Goal: Information Seeking & Learning: Learn about a topic

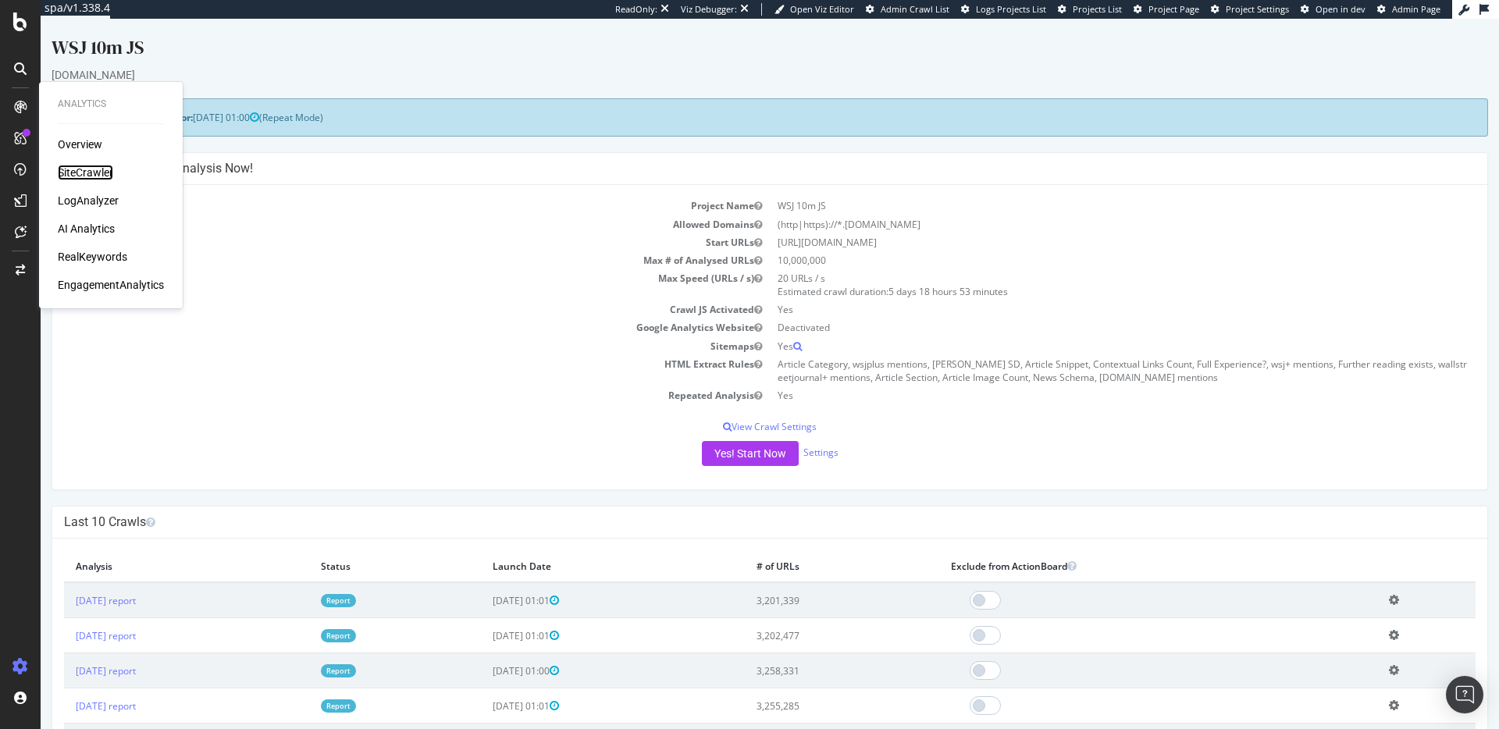
click at [97, 172] on div "SiteCrawler" at bounding box center [85, 173] width 55 height 16
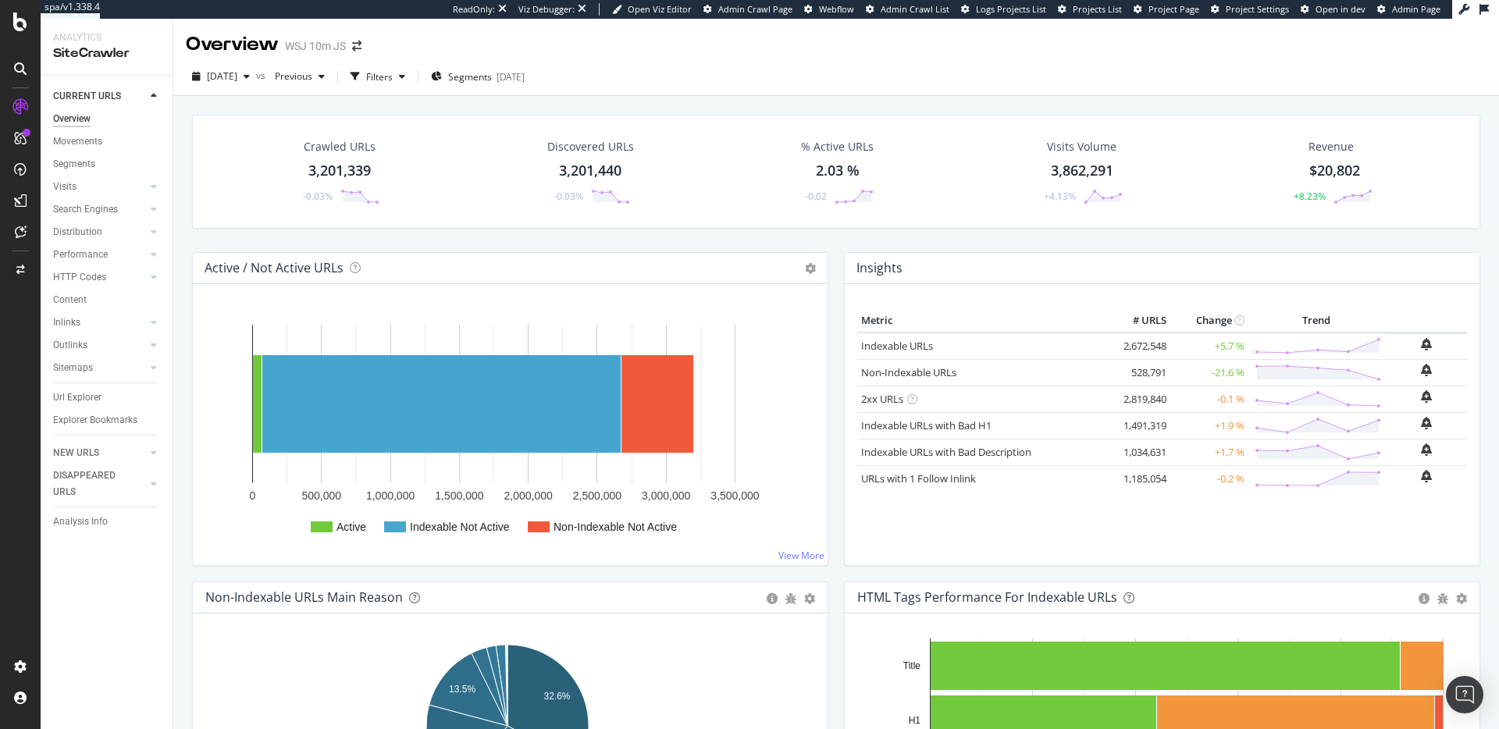
drag, startPoint x: 379, startPoint y: 190, endPoint x: 360, endPoint y: 190, distance: 18.7
click at [379, 189] on div "Crawled URLs 3,201,339 -0.03%" at bounding box center [339, 171] width 111 height 81
click at [932, 376] on link "Non-Indexable URLs" at bounding box center [908, 372] width 95 height 14
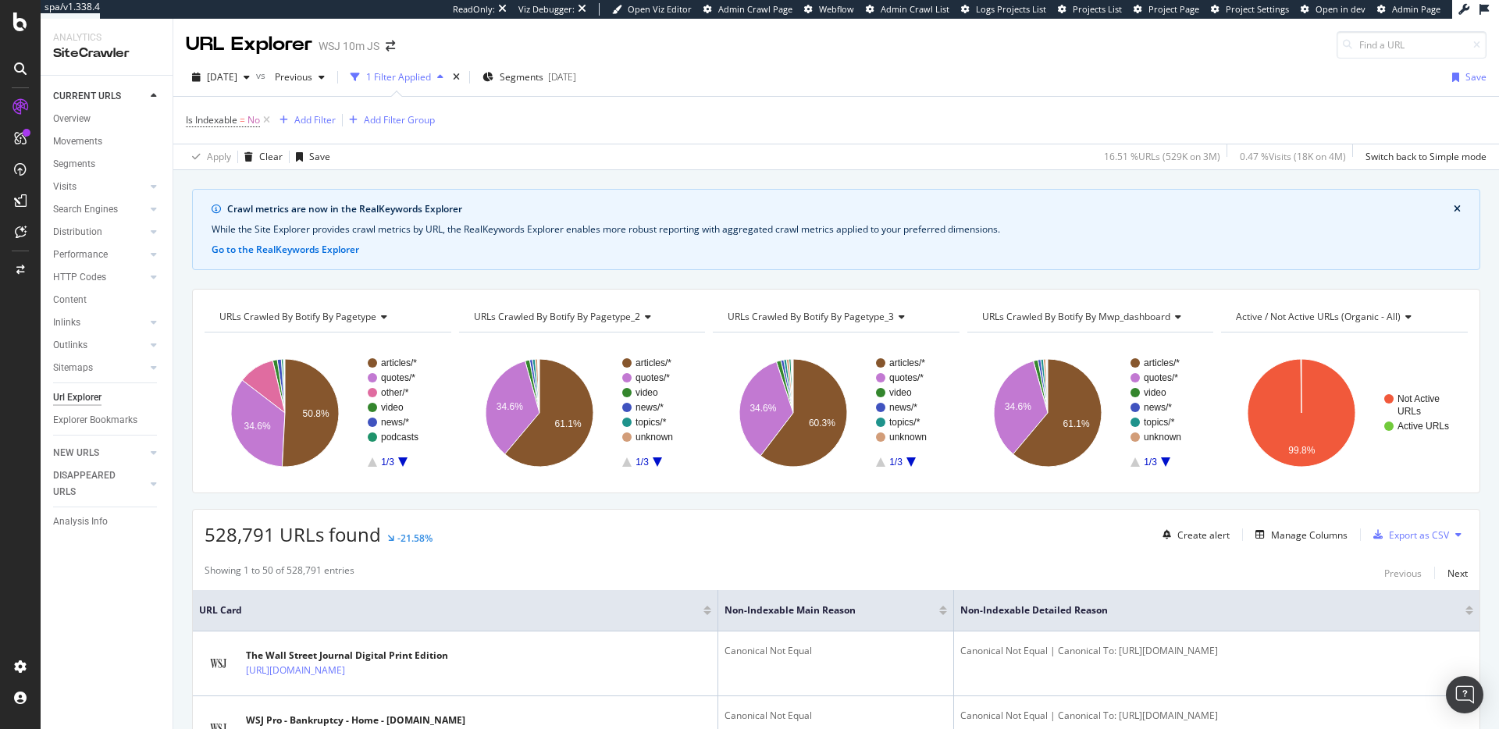
click at [97, 404] on div "Url Explorer" at bounding box center [77, 398] width 48 height 16
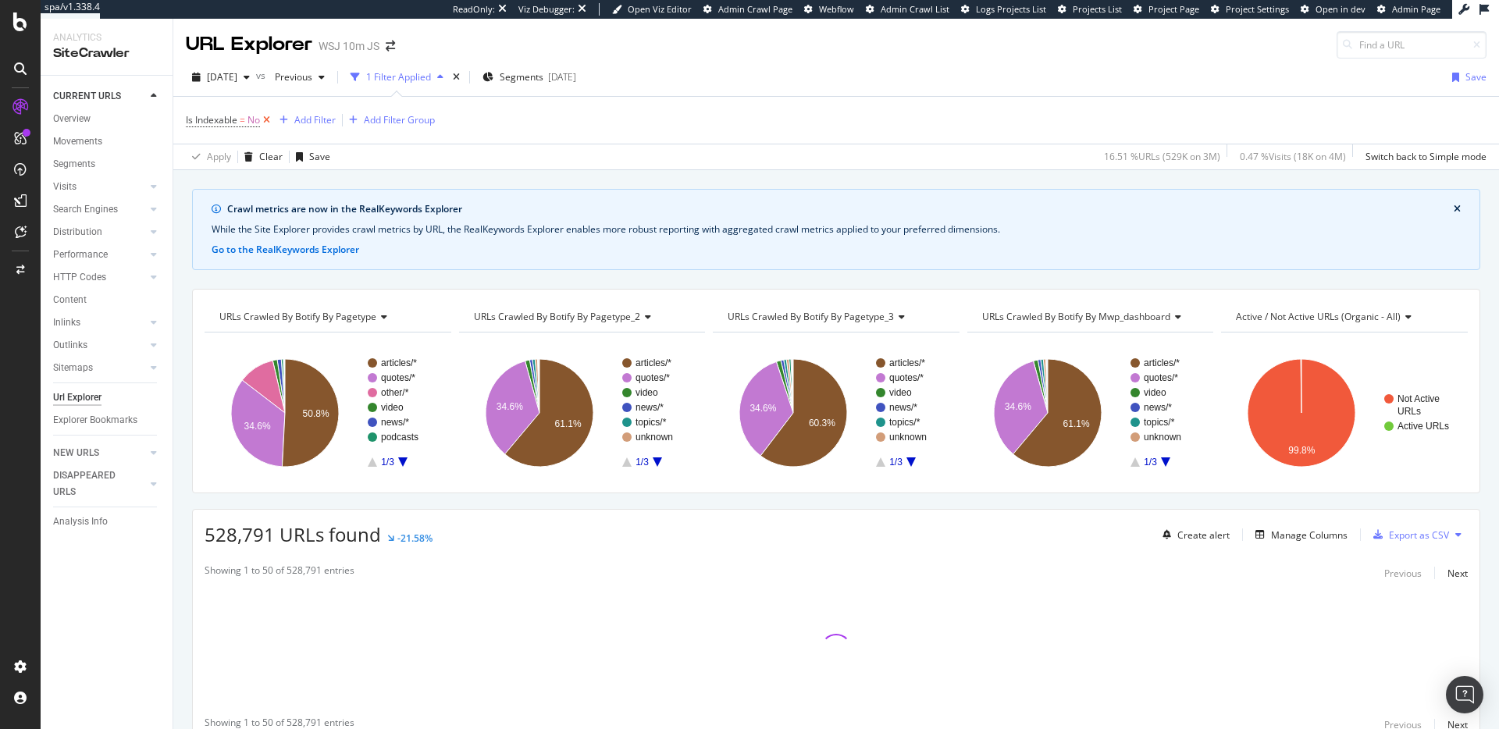
click at [263, 123] on icon at bounding box center [266, 120] width 13 height 16
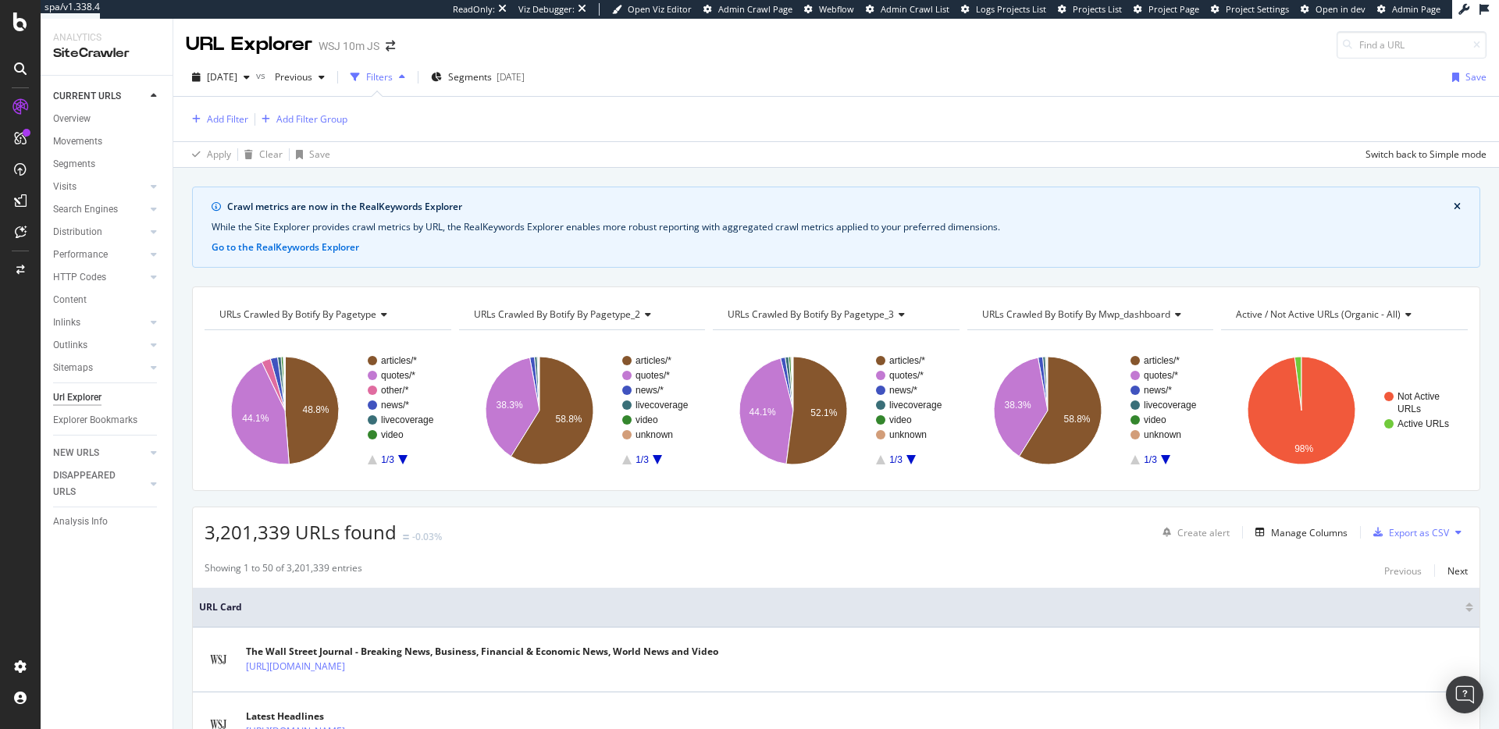
click at [252, 122] on div "Add Filter Add Filter Group" at bounding box center [267, 119] width 162 height 19
click at [241, 116] on div "Add Filter" at bounding box center [227, 118] width 41 height 13
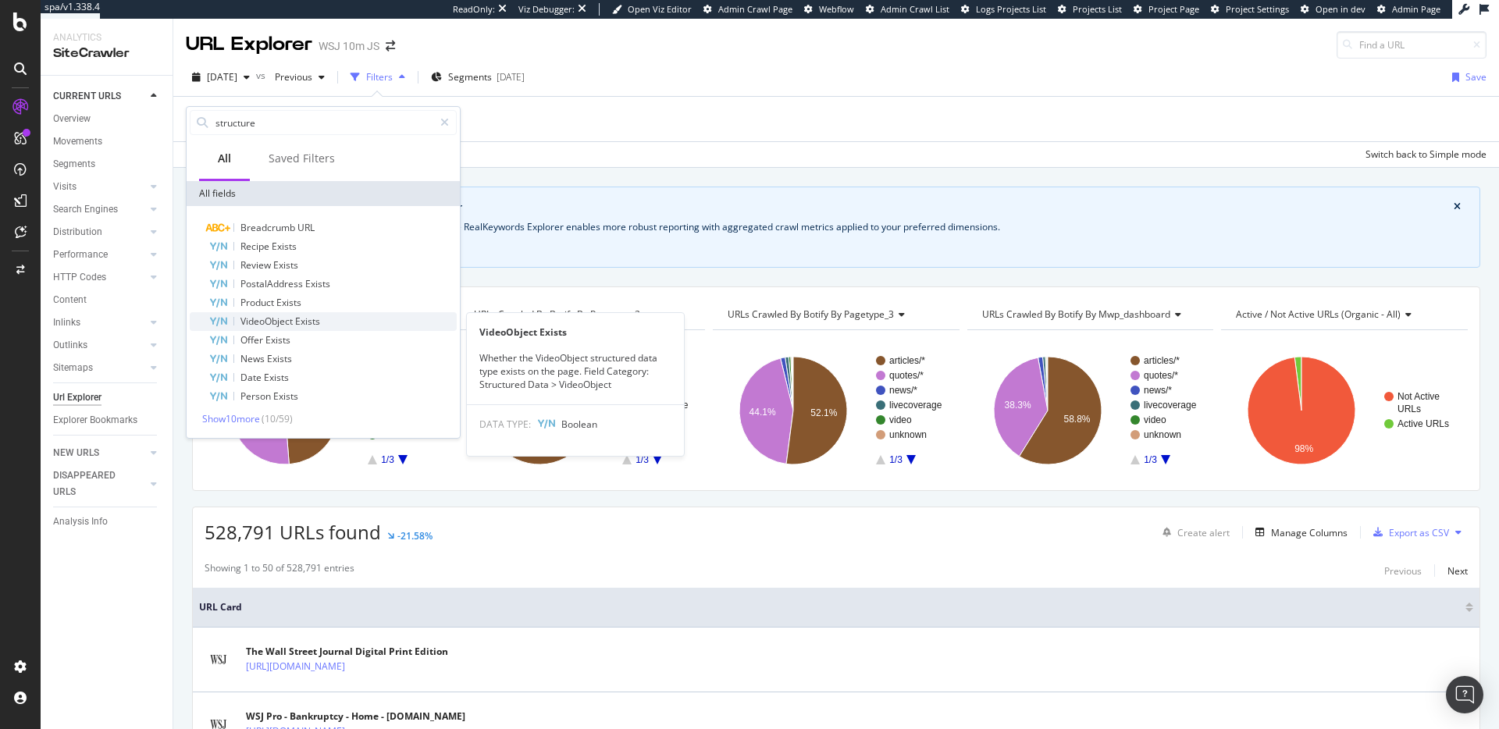
type input "structure"
click at [294, 322] on span "VideoObject" at bounding box center [267, 321] width 55 height 13
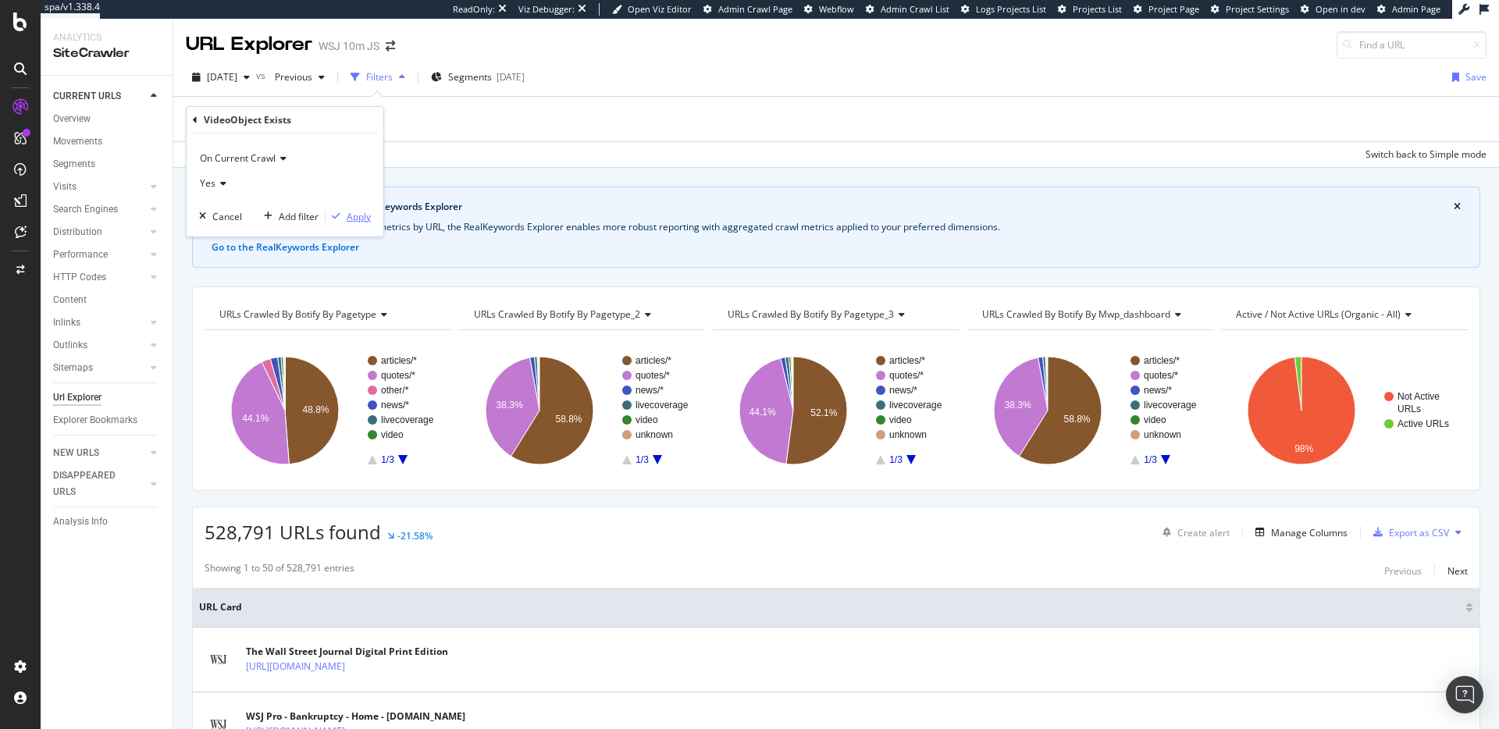
click at [367, 219] on div "Apply" at bounding box center [359, 216] width 24 height 13
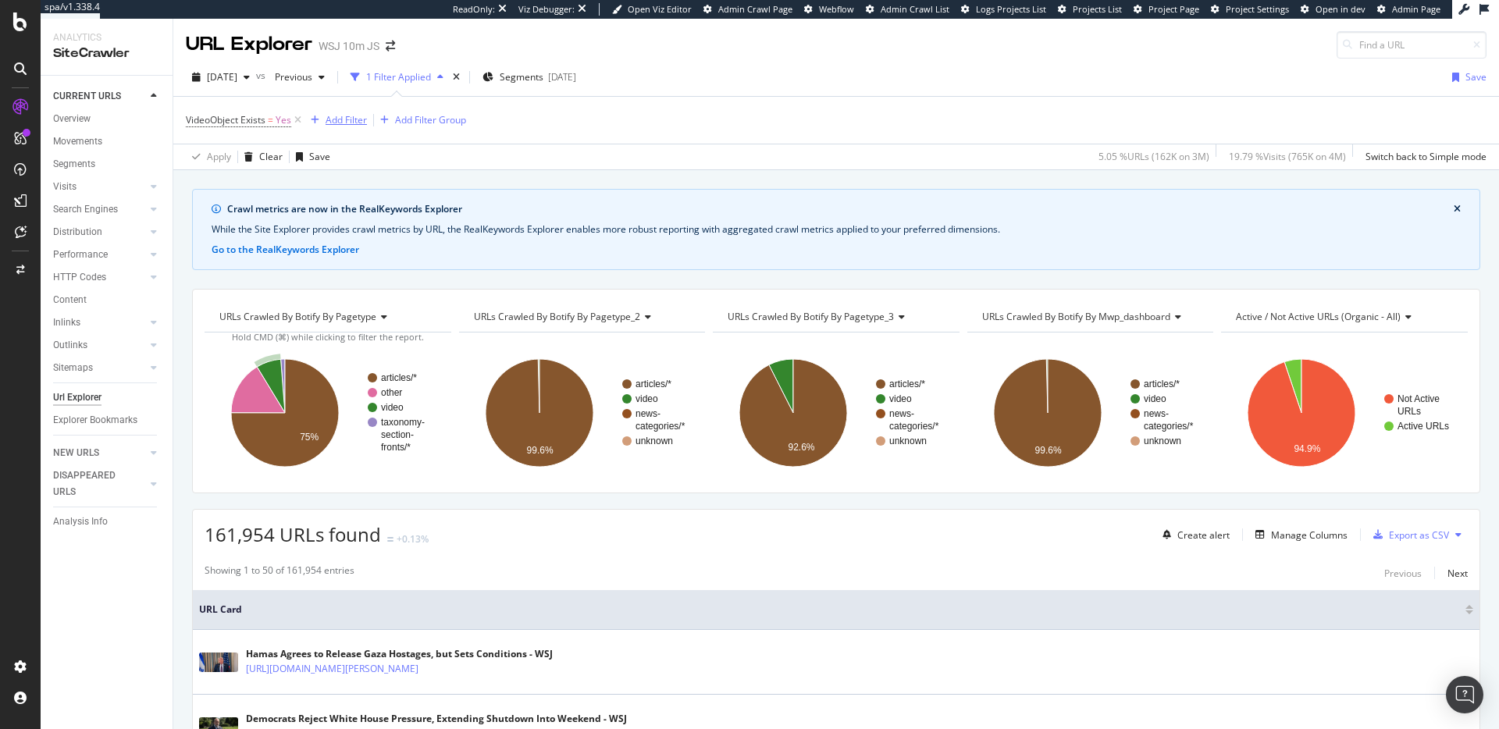
click at [340, 116] on div "Add Filter" at bounding box center [346, 119] width 41 height 13
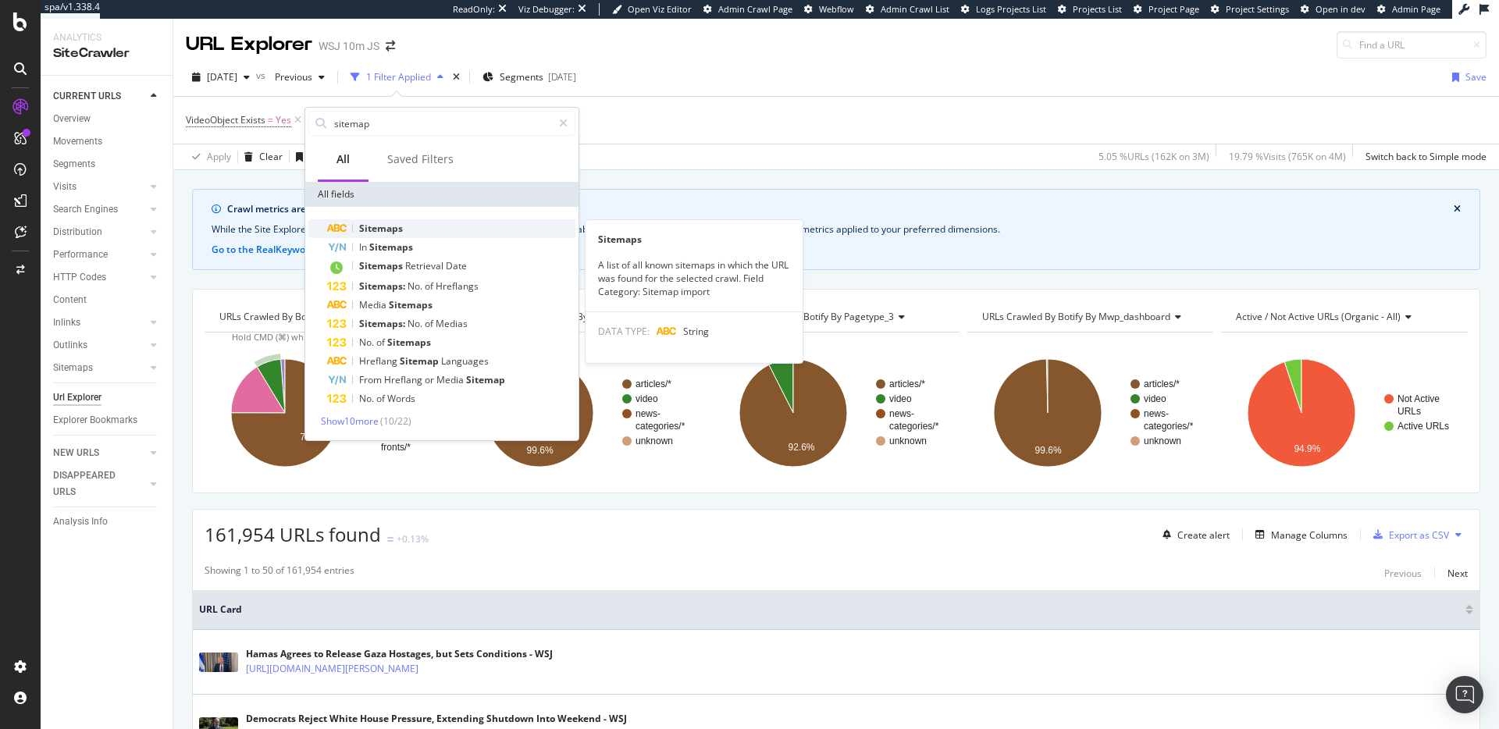
type input "sitemap"
click at [409, 230] on div "Sitemaps" at bounding box center [451, 228] width 248 height 19
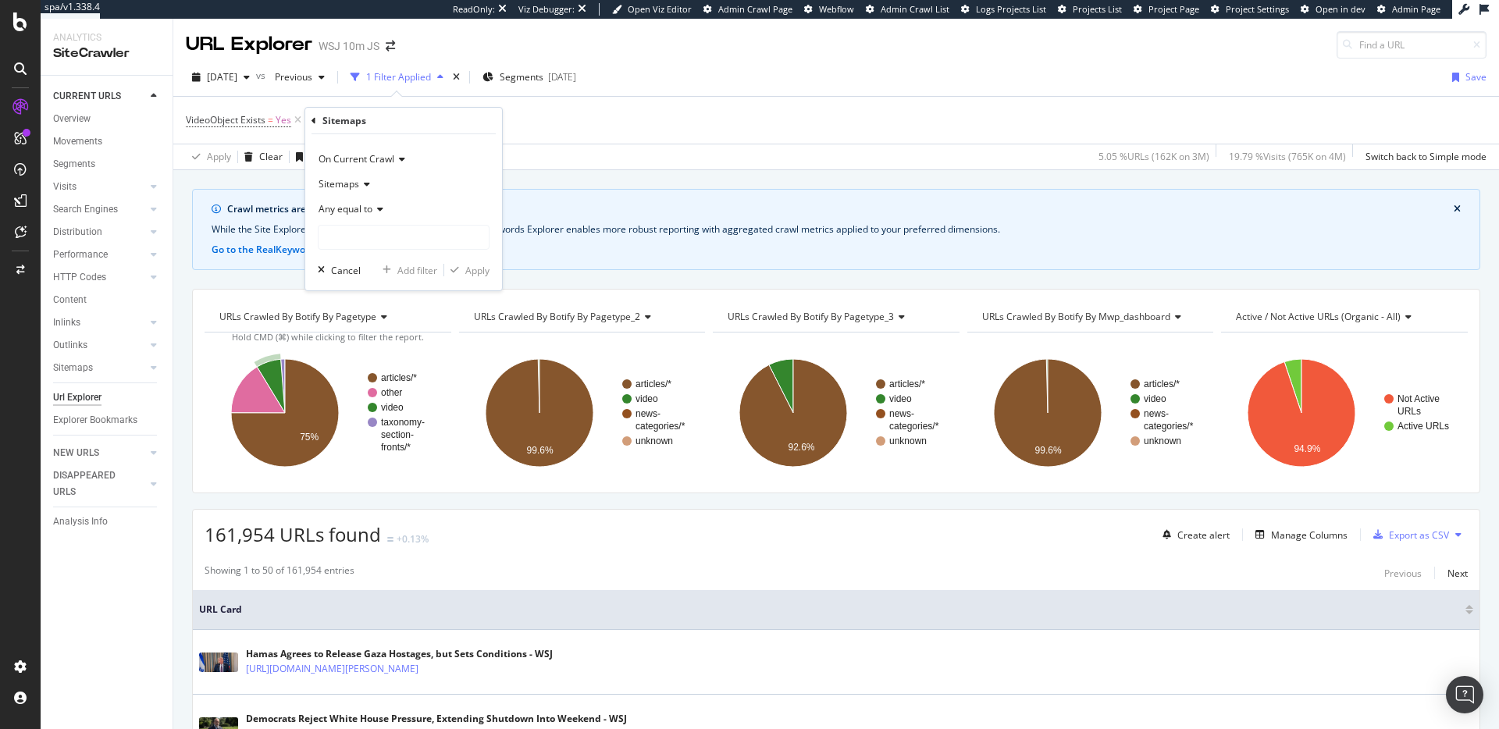
click at [372, 208] on span "Any equal to" at bounding box center [346, 208] width 54 height 13
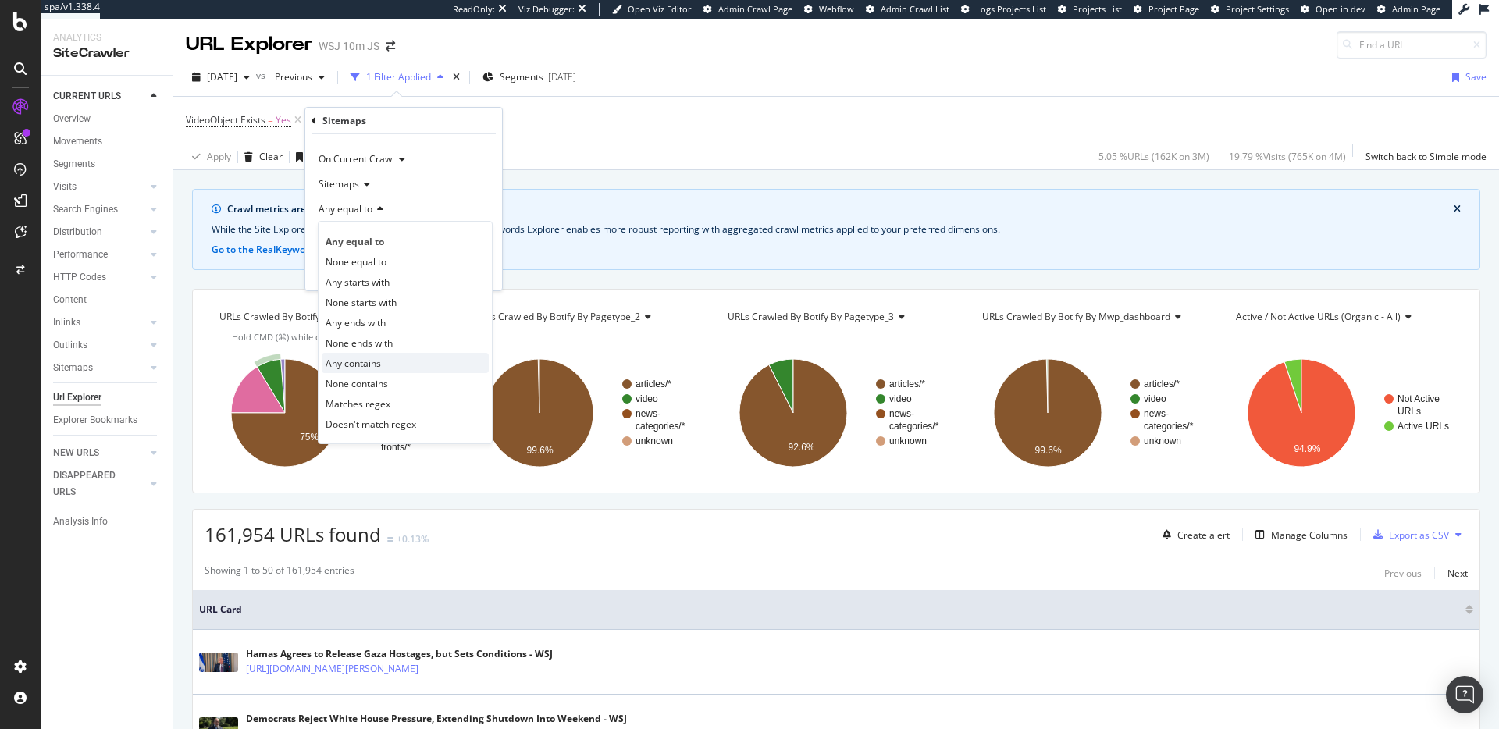
click at [359, 358] on span "Any contains" at bounding box center [353, 363] width 55 height 13
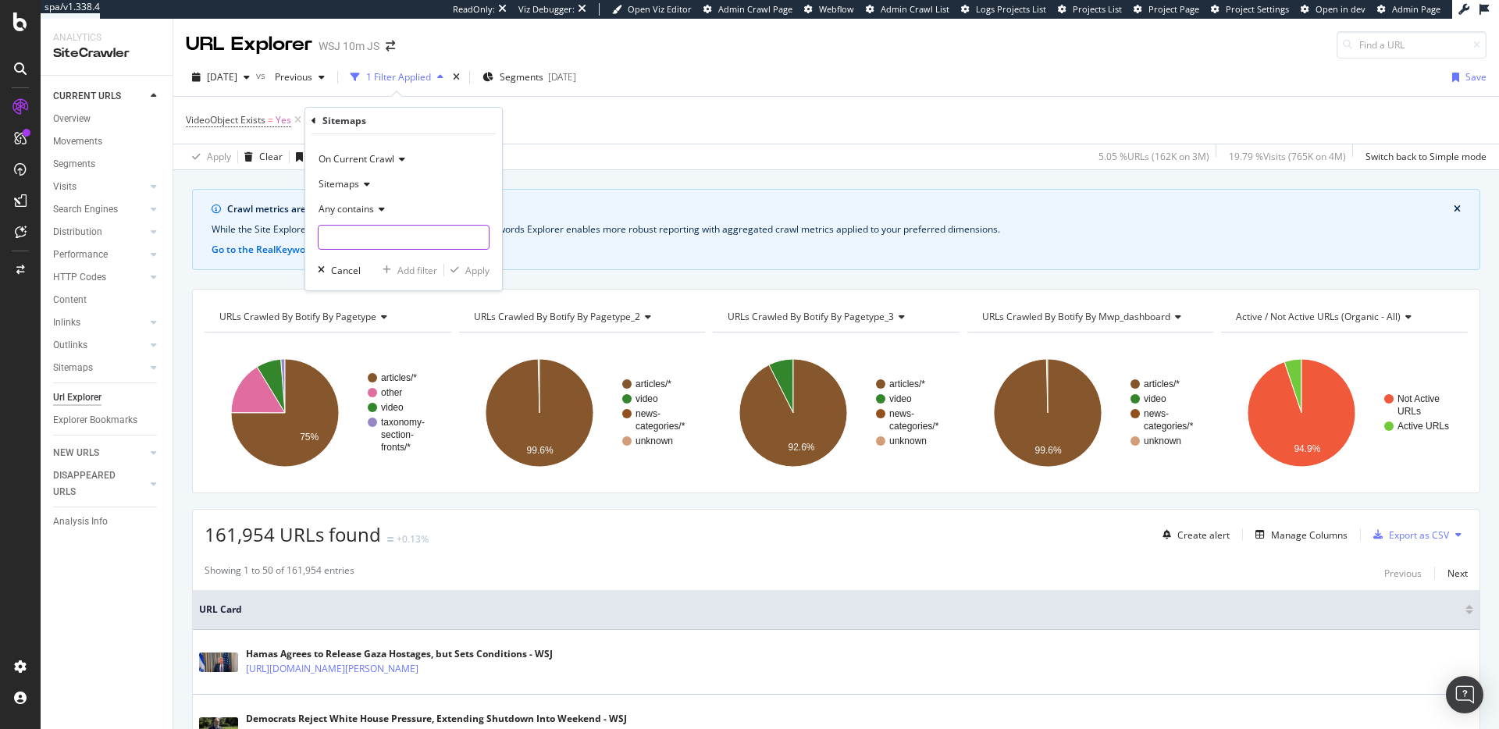
click at [376, 240] on input "text" at bounding box center [404, 237] width 170 height 25
paste input "[URL][DOMAIN_NAME]"
click at [332, 240] on input "[URL][DOMAIN_NAME]" at bounding box center [393, 237] width 148 height 25
drag, startPoint x: 447, startPoint y: 237, endPoint x: 385, endPoint y: 232, distance: 61.9
click at [385, 232] on input "sitemap_video_en_index.xml" at bounding box center [393, 237] width 148 height 25
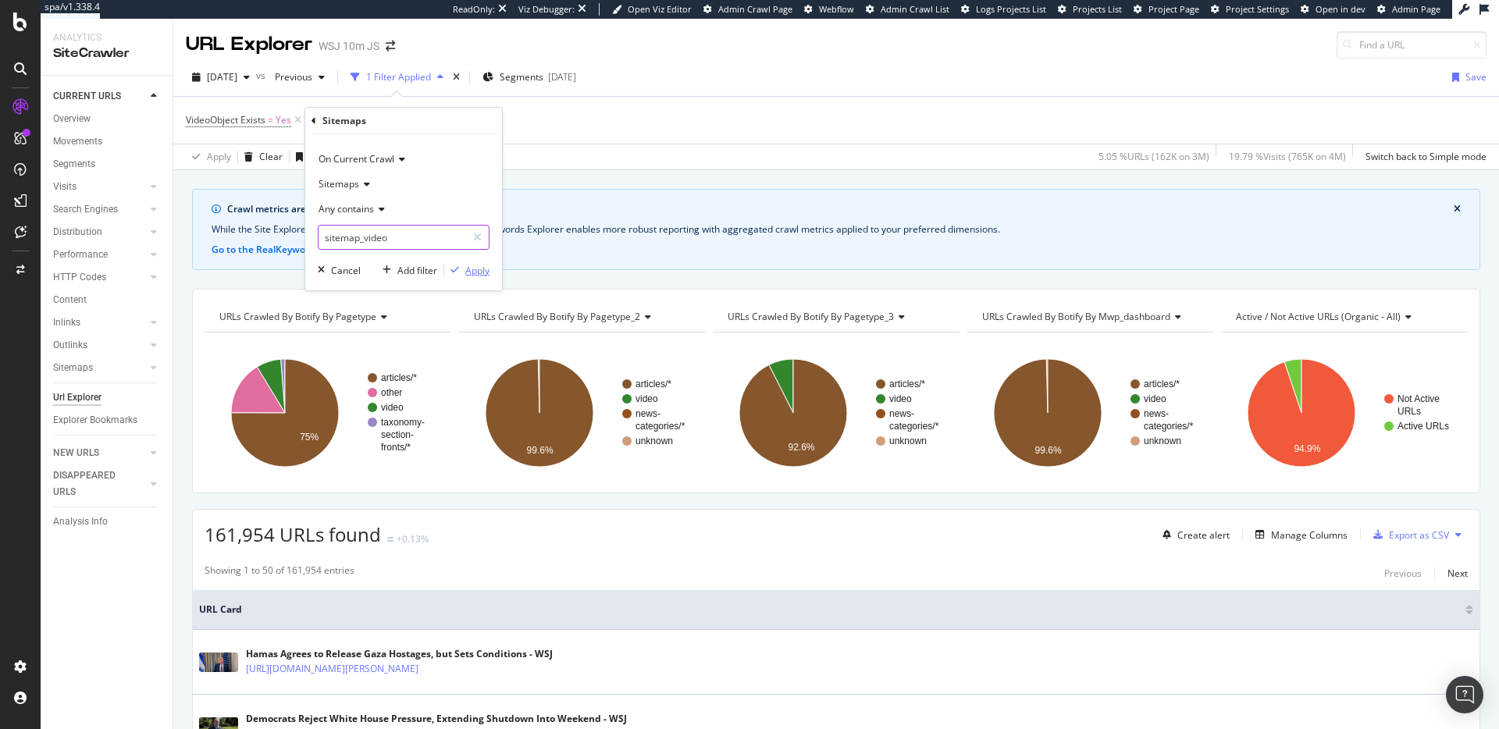
type input "sitemap_video"
click at [480, 271] on div "Apply" at bounding box center [477, 270] width 24 height 13
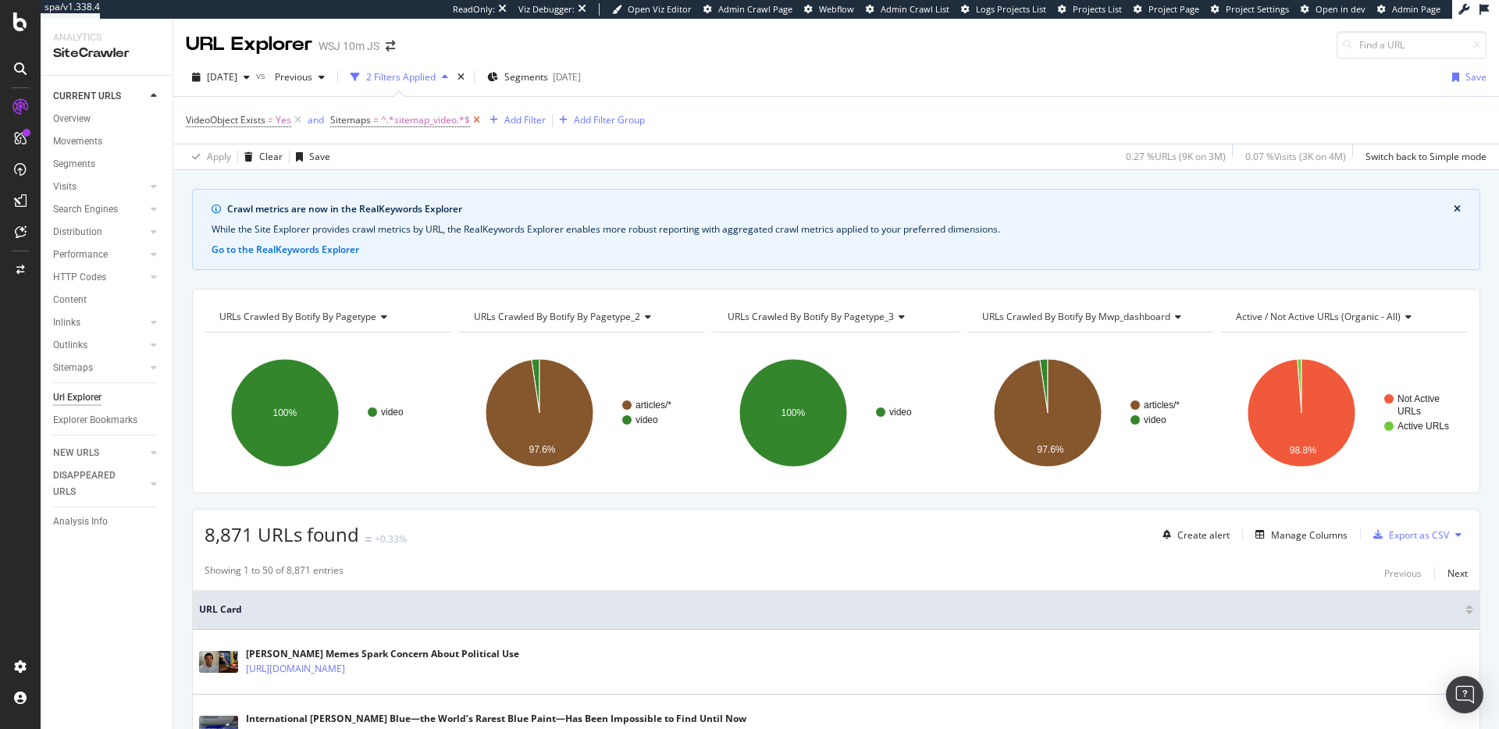
click at [478, 122] on icon at bounding box center [476, 120] width 13 height 16
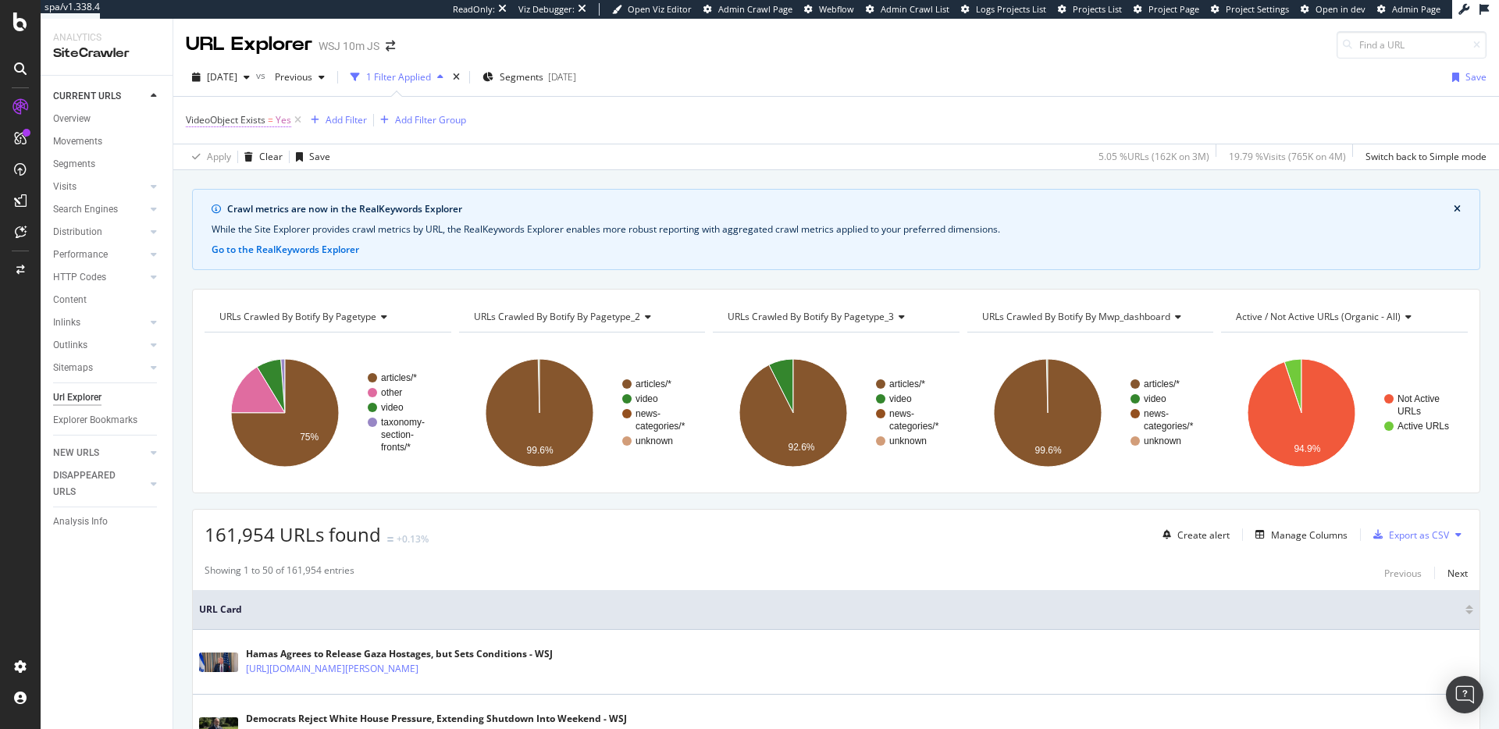
click at [288, 121] on span "Yes" at bounding box center [284, 120] width 16 height 22
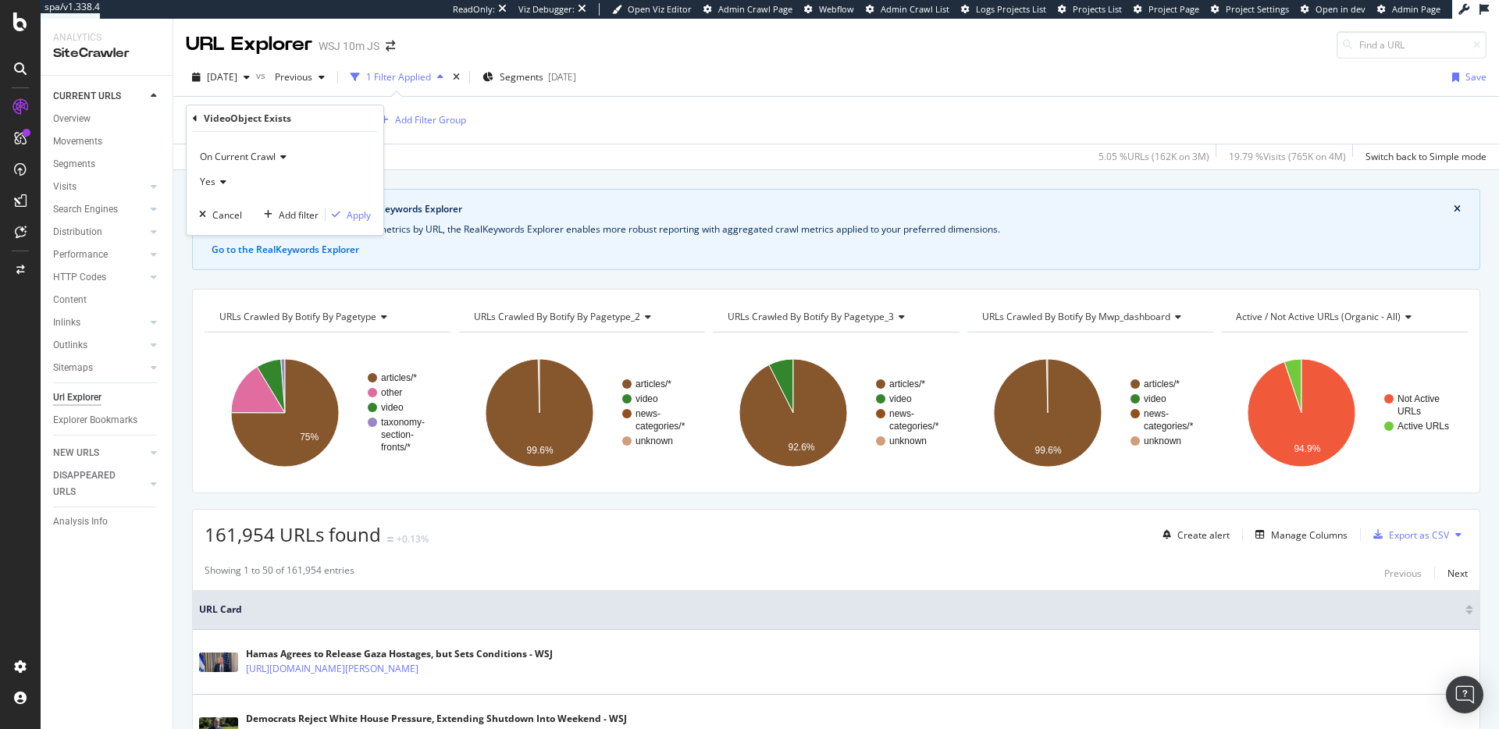
click at [196, 119] on icon at bounding box center [195, 118] width 5 height 9
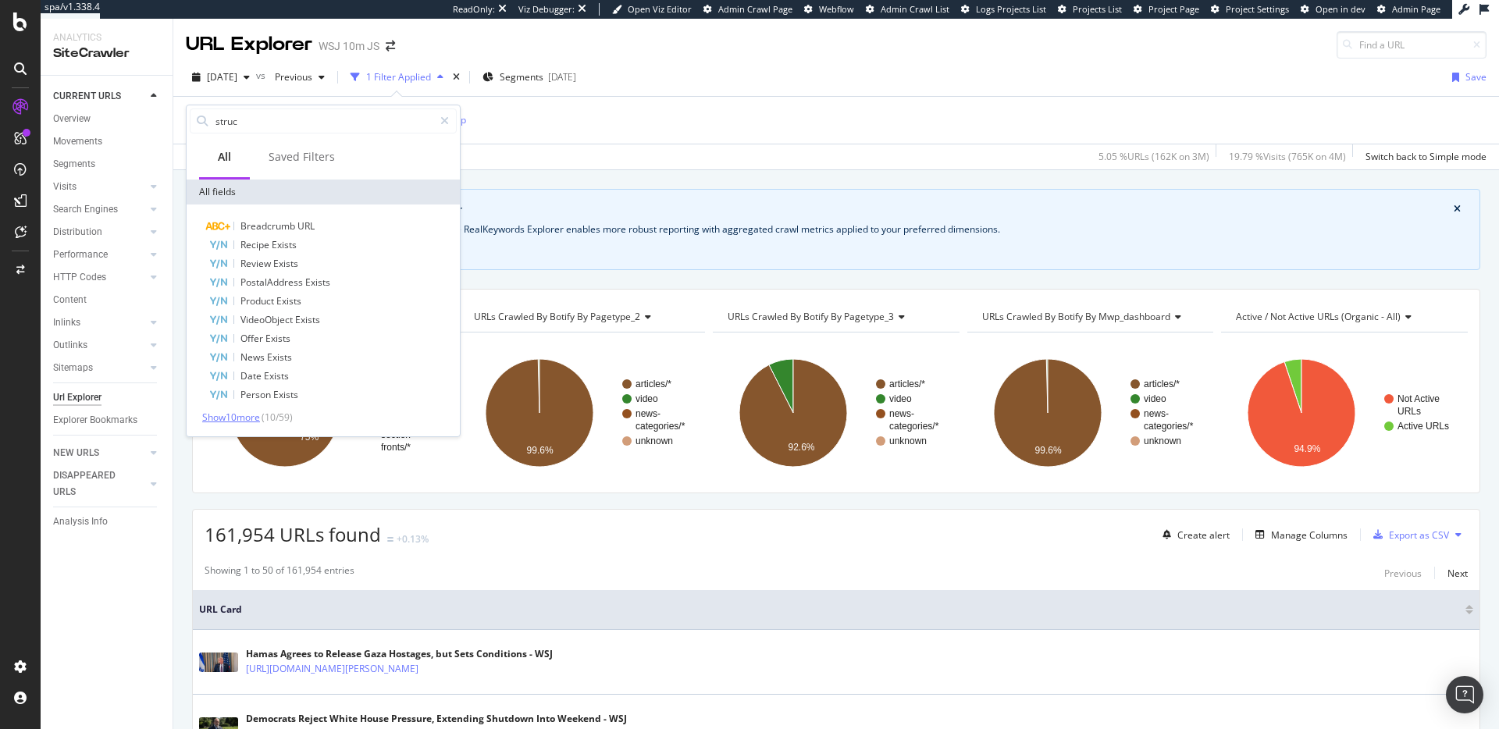
type input "struc"
click at [235, 412] on span "Show 10 more" at bounding box center [231, 417] width 58 height 13
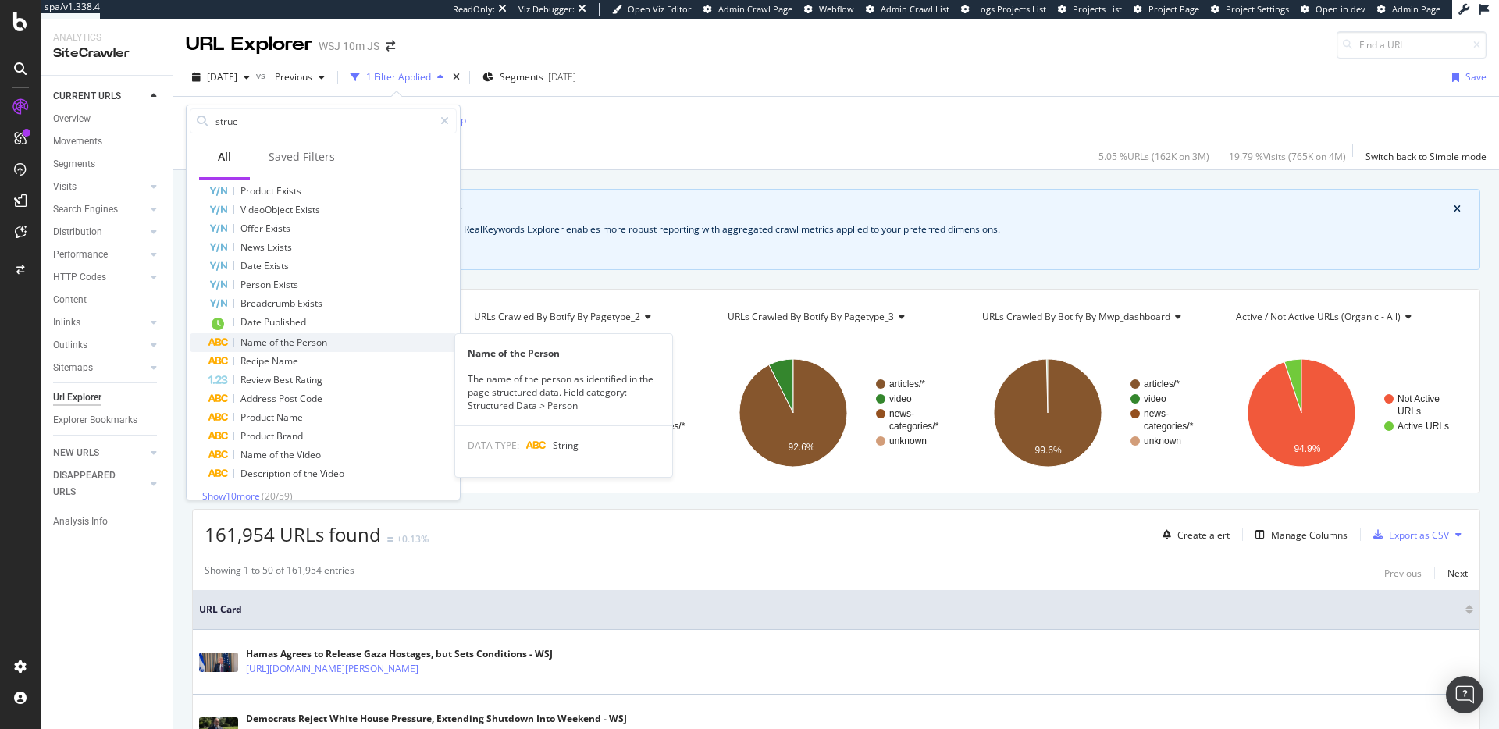
scroll to position [126, 0]
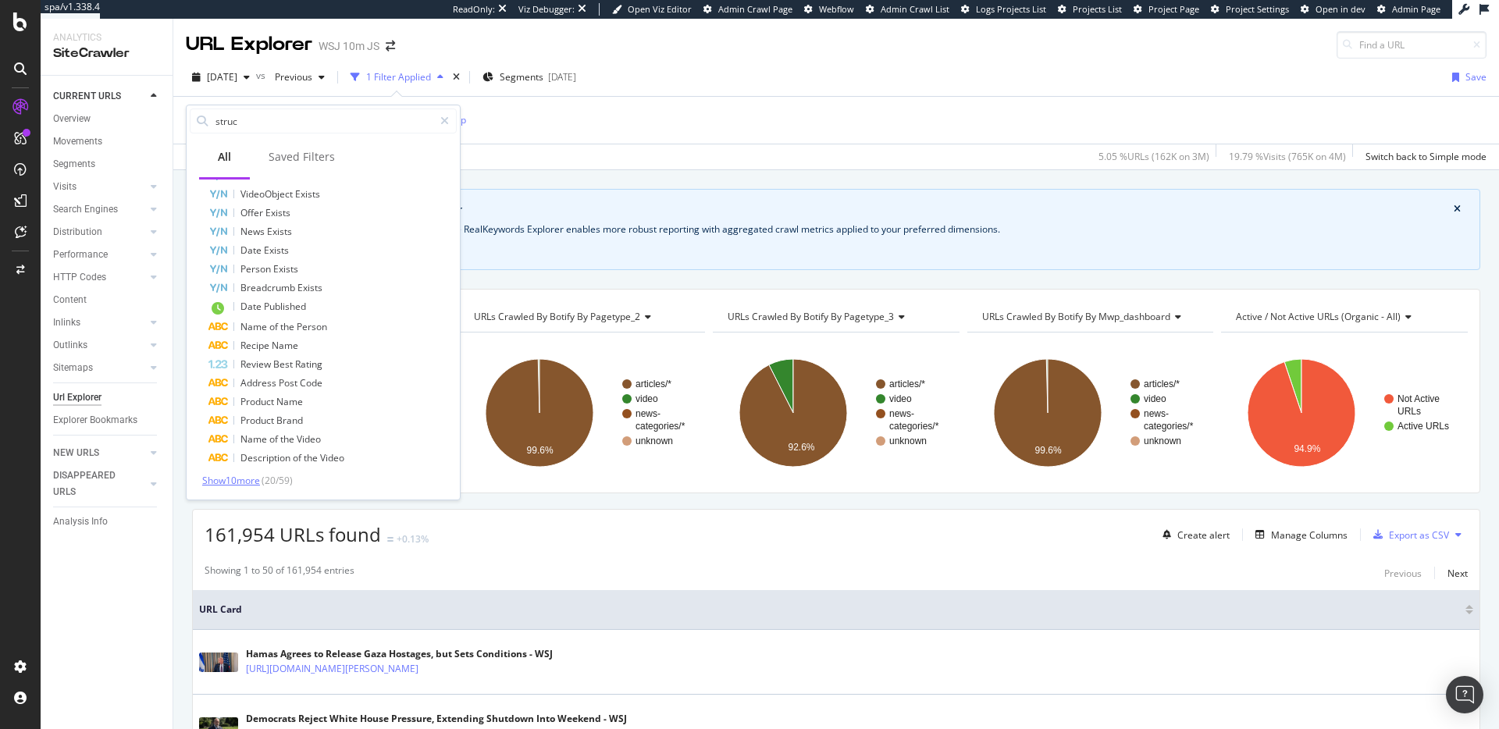
click at [258, 479] on span "Show 10 more" at bounding box center [231, 480] width 58 height 13
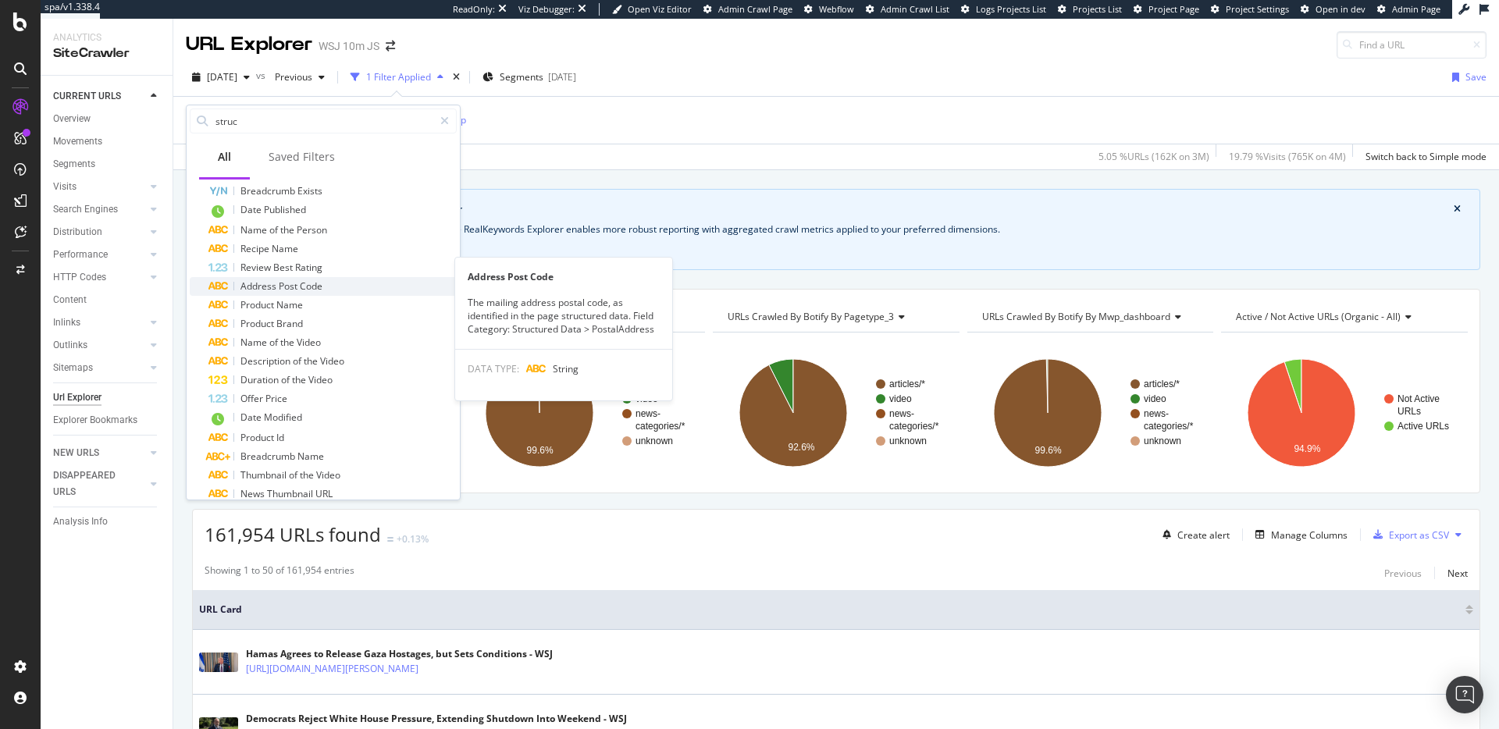
scroll to position [315, 0]
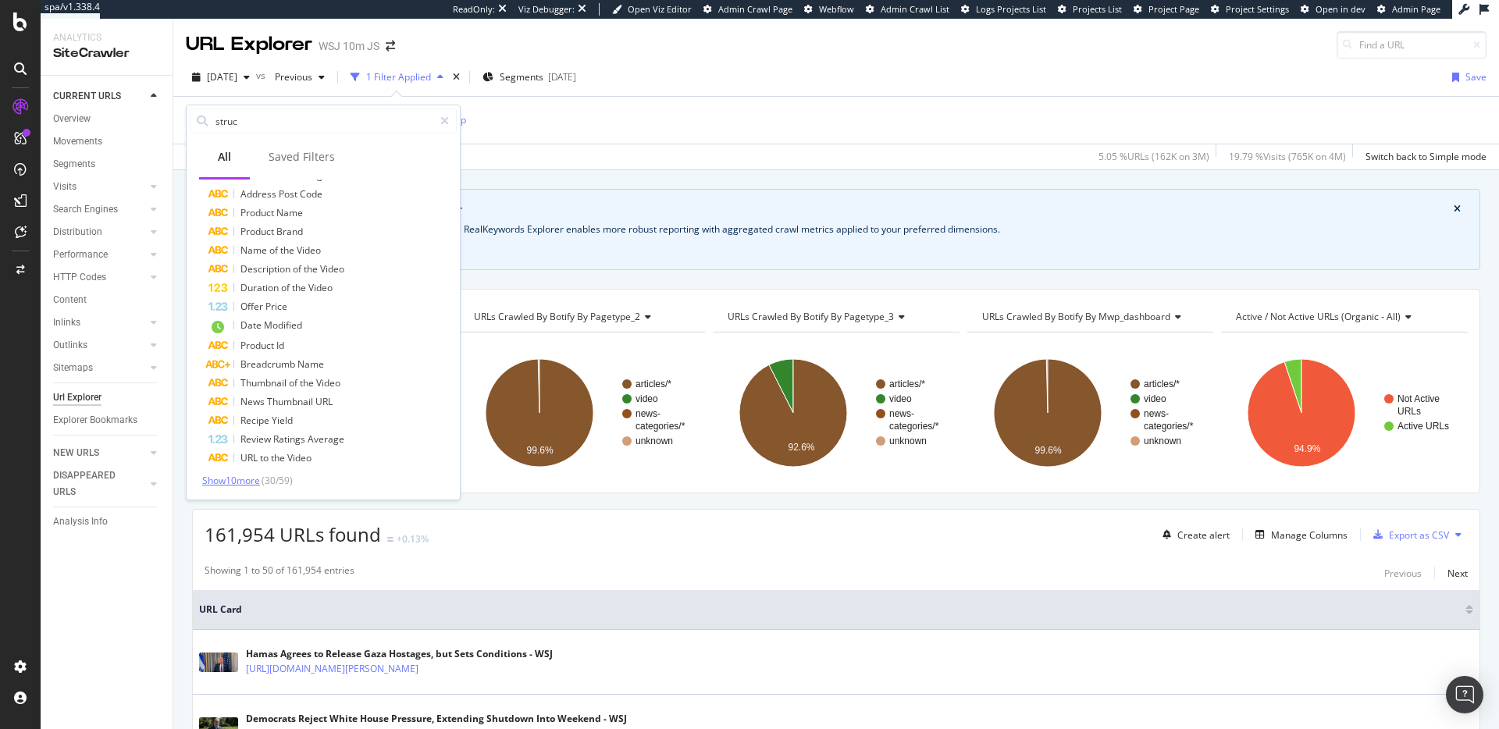
click at [236, 479] on span "Show 10 more" at bounding box center [231, 480] width 58 height 13
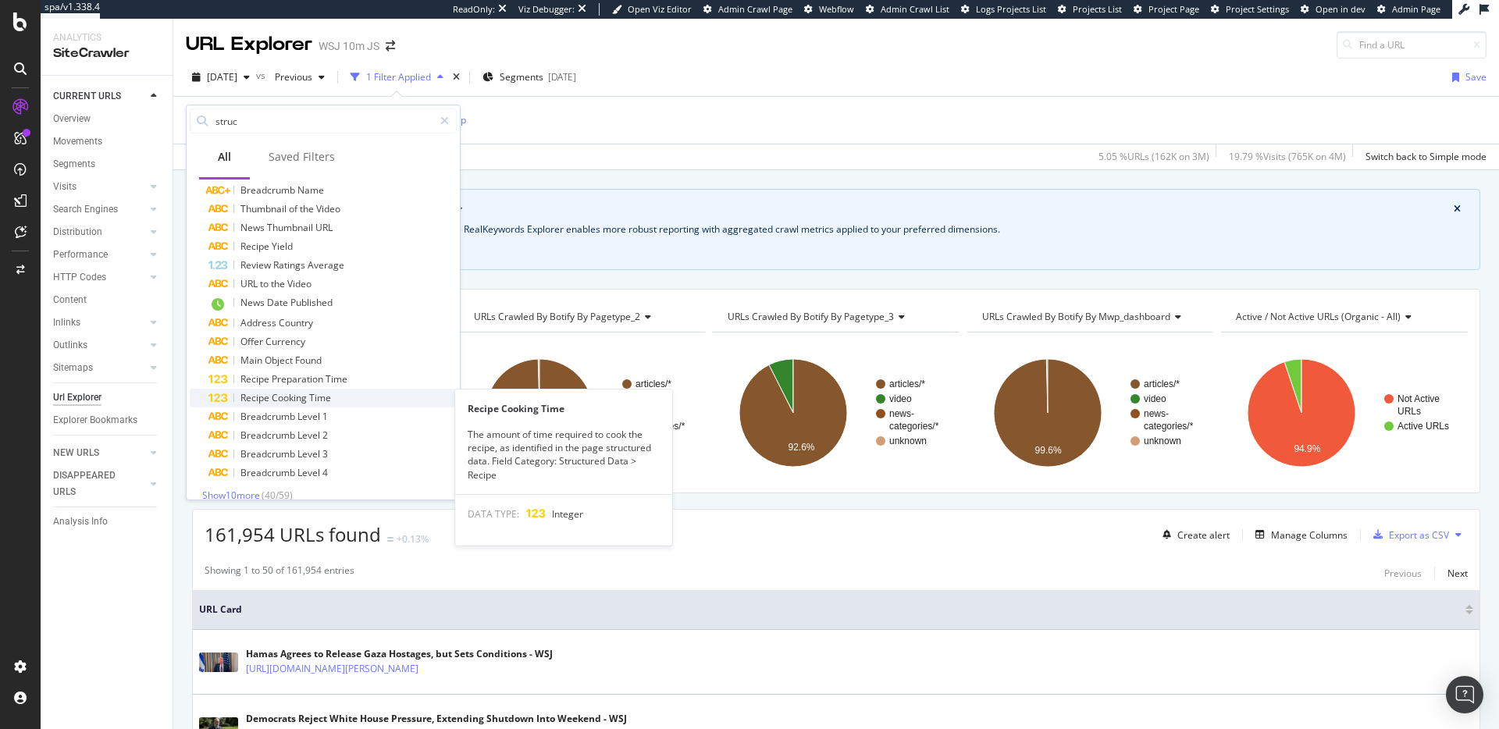
scroll to position [504, 0]
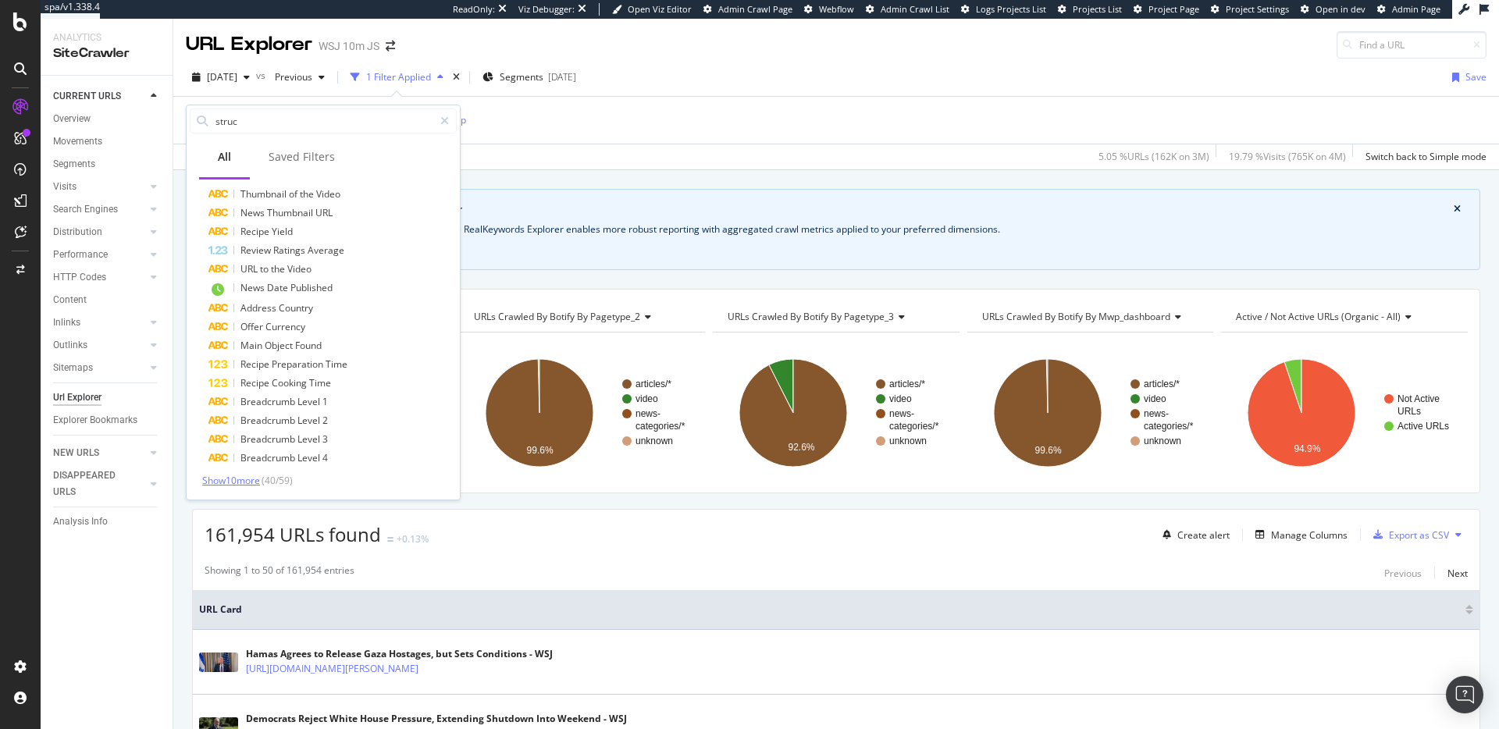
click at [240, 477] on span "Show 10 more" at bounding box center [231, 480] width 58 height 13
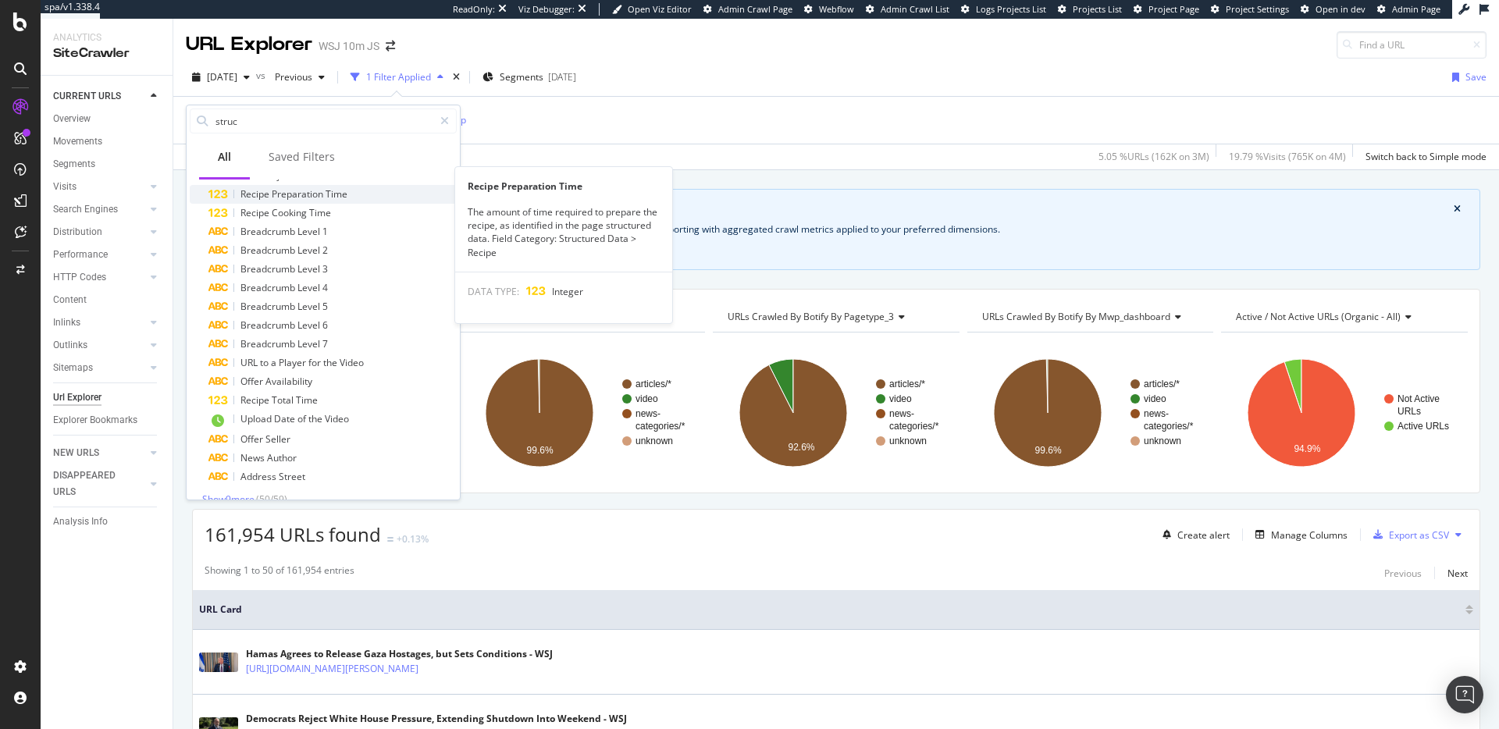
scroll to position [693, 0]
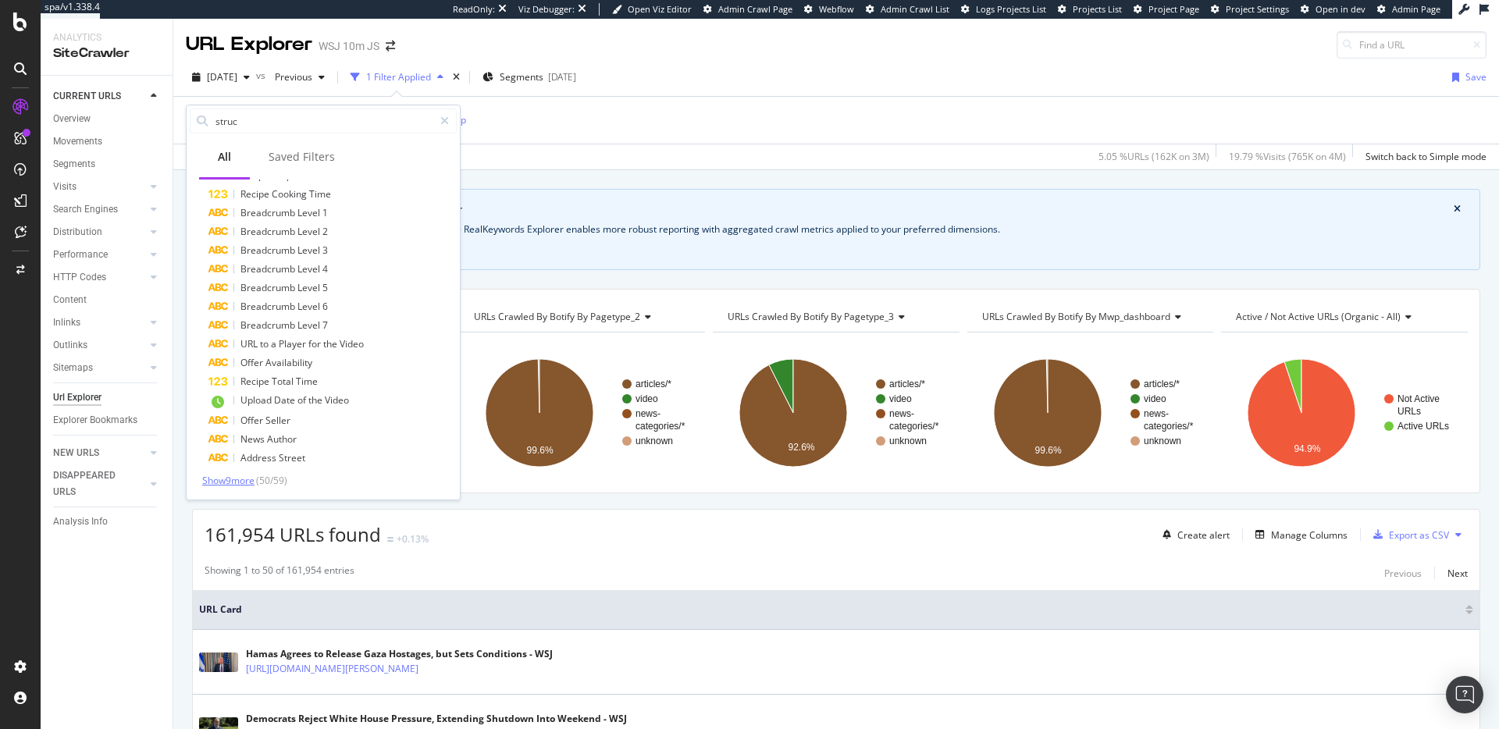
click at [242, 484] on span "Show 9 more" at bounding box center [228, 480] width 52 height 13
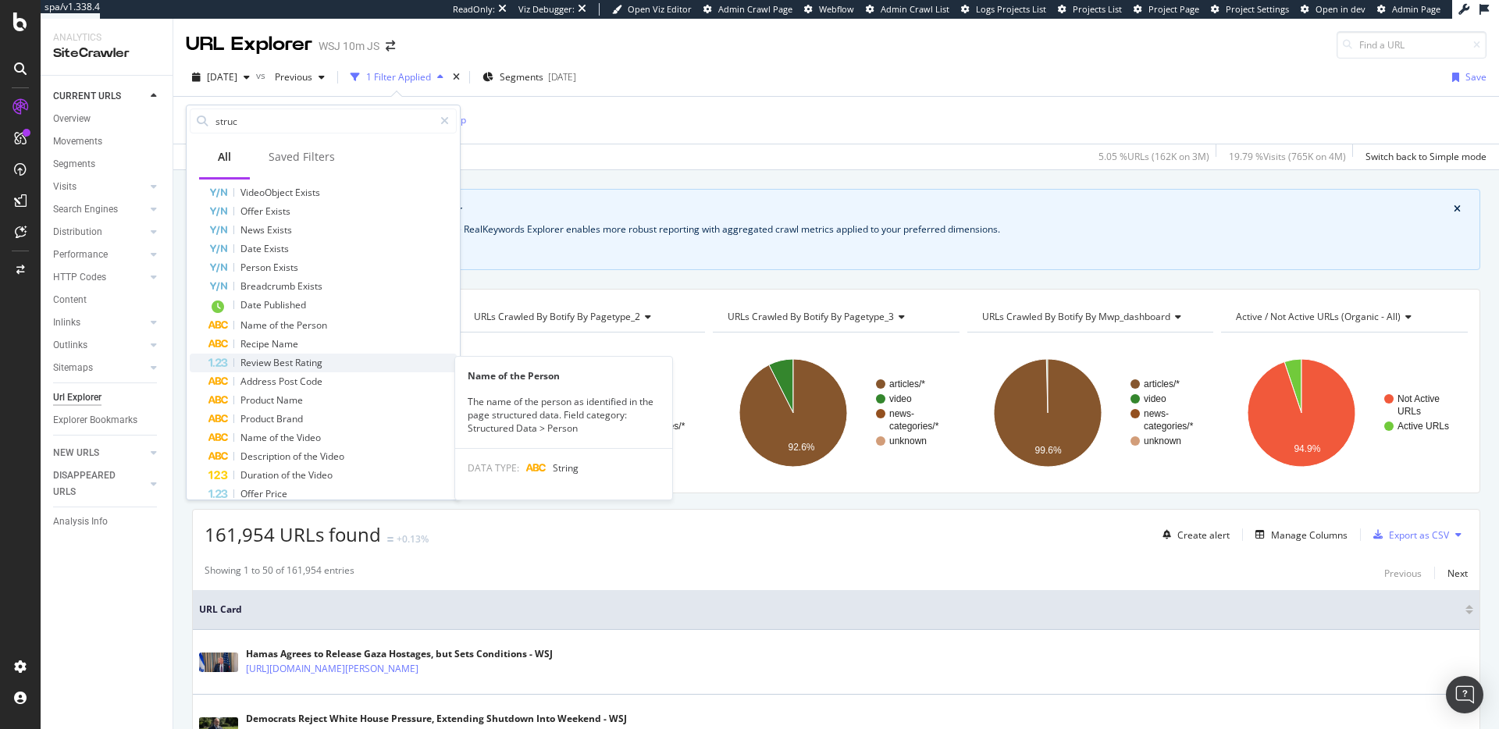
scroll to position [87, 0]
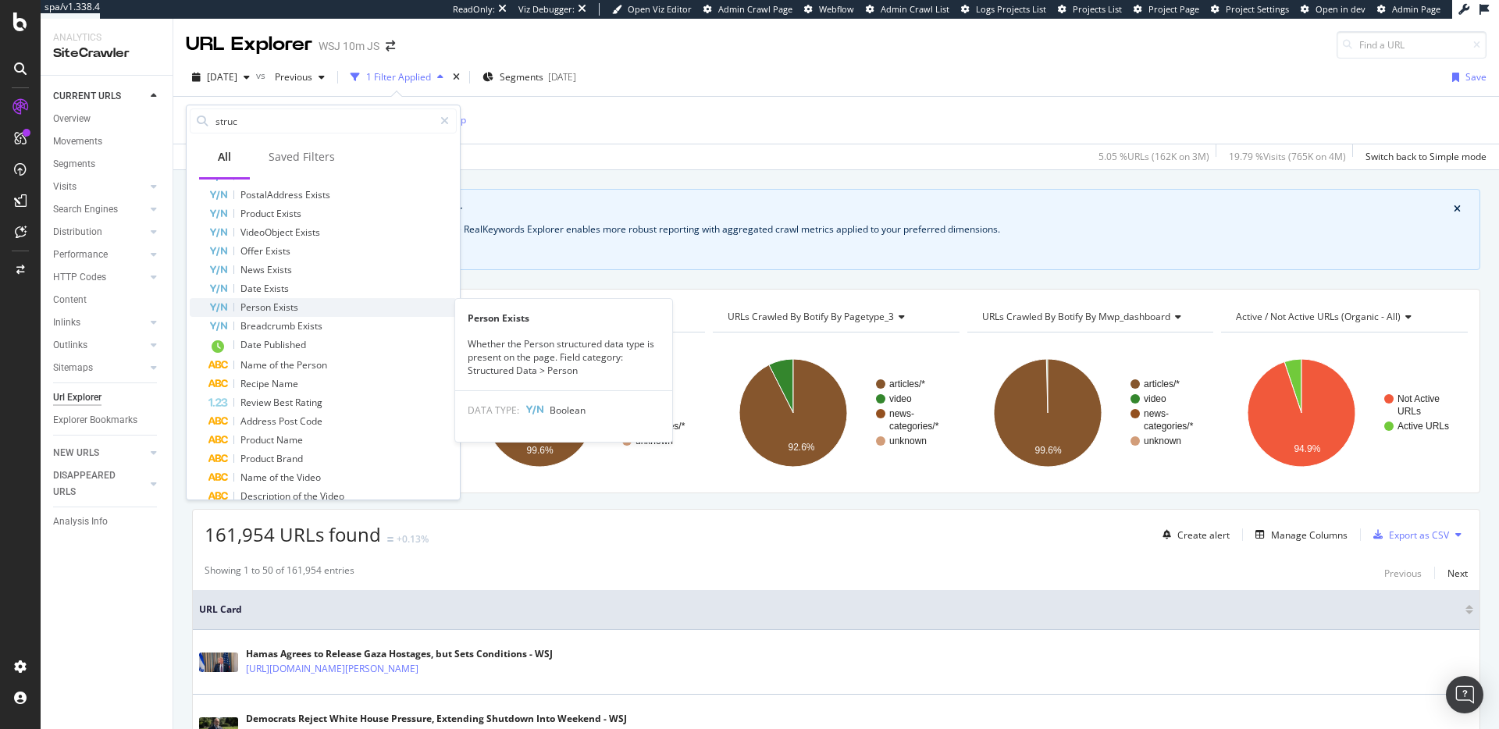
click at [284, 312] on span "Exists" at bounding box center [285, 307] width 25 height 13
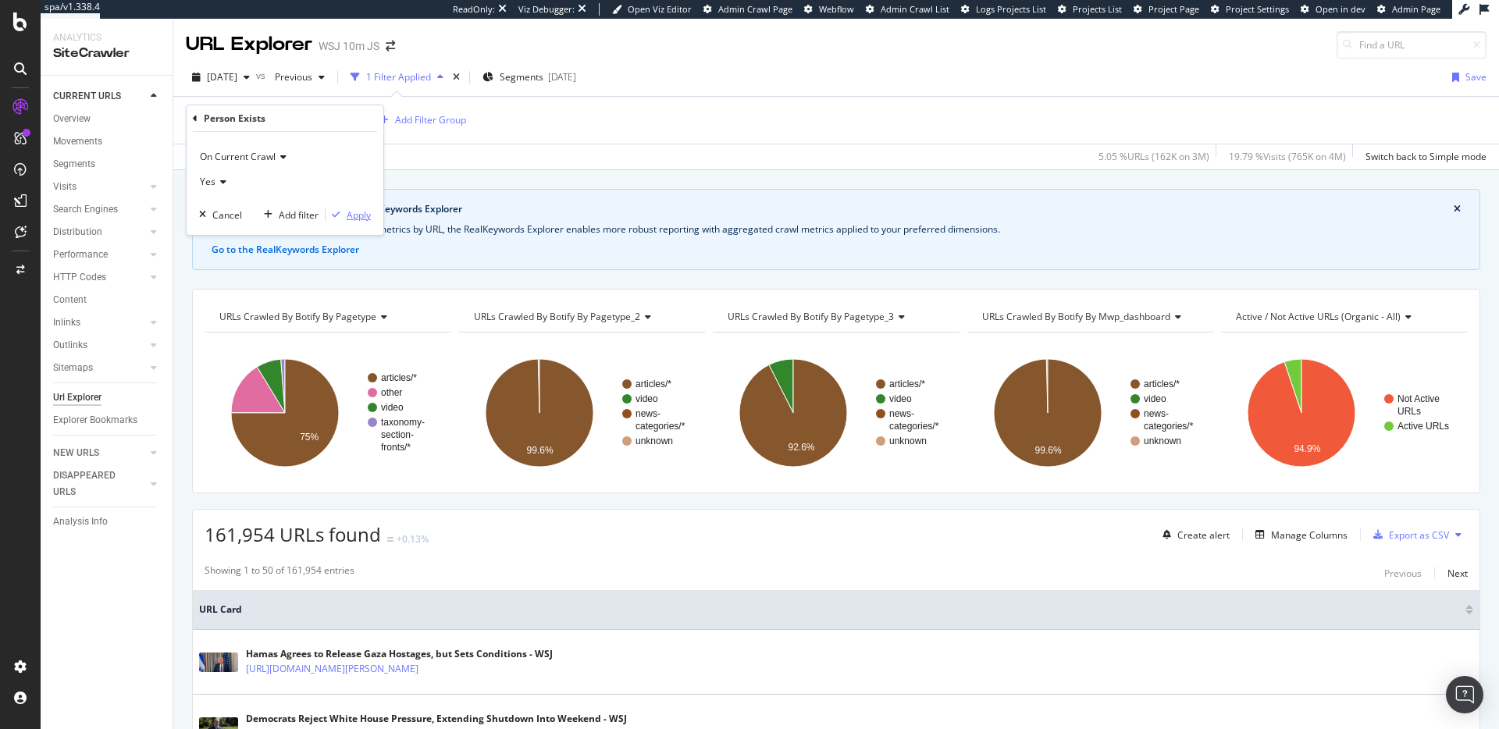
click at [365, 218] on div "Apply" at bounding box center [359, 214] width 24 height 13
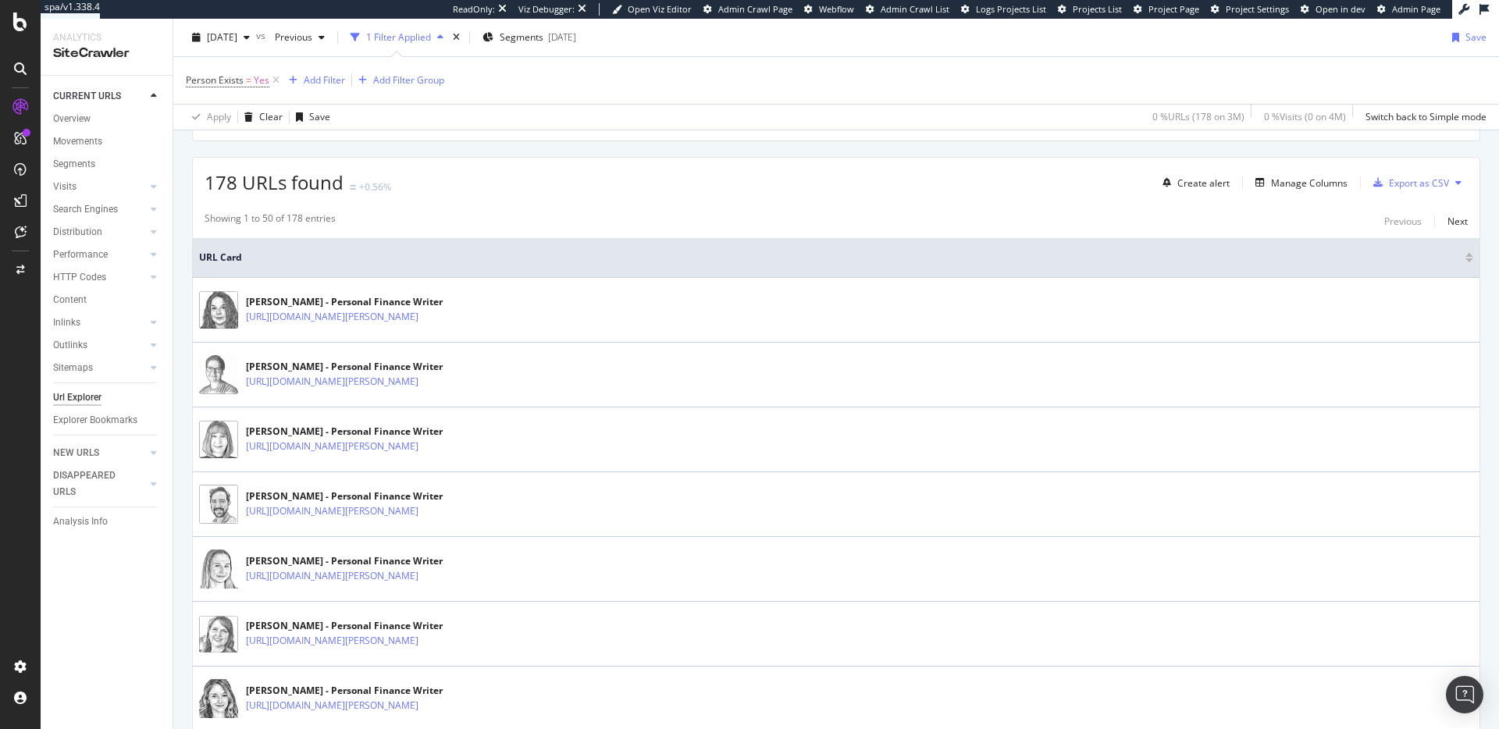
scroll to position [362, 0]
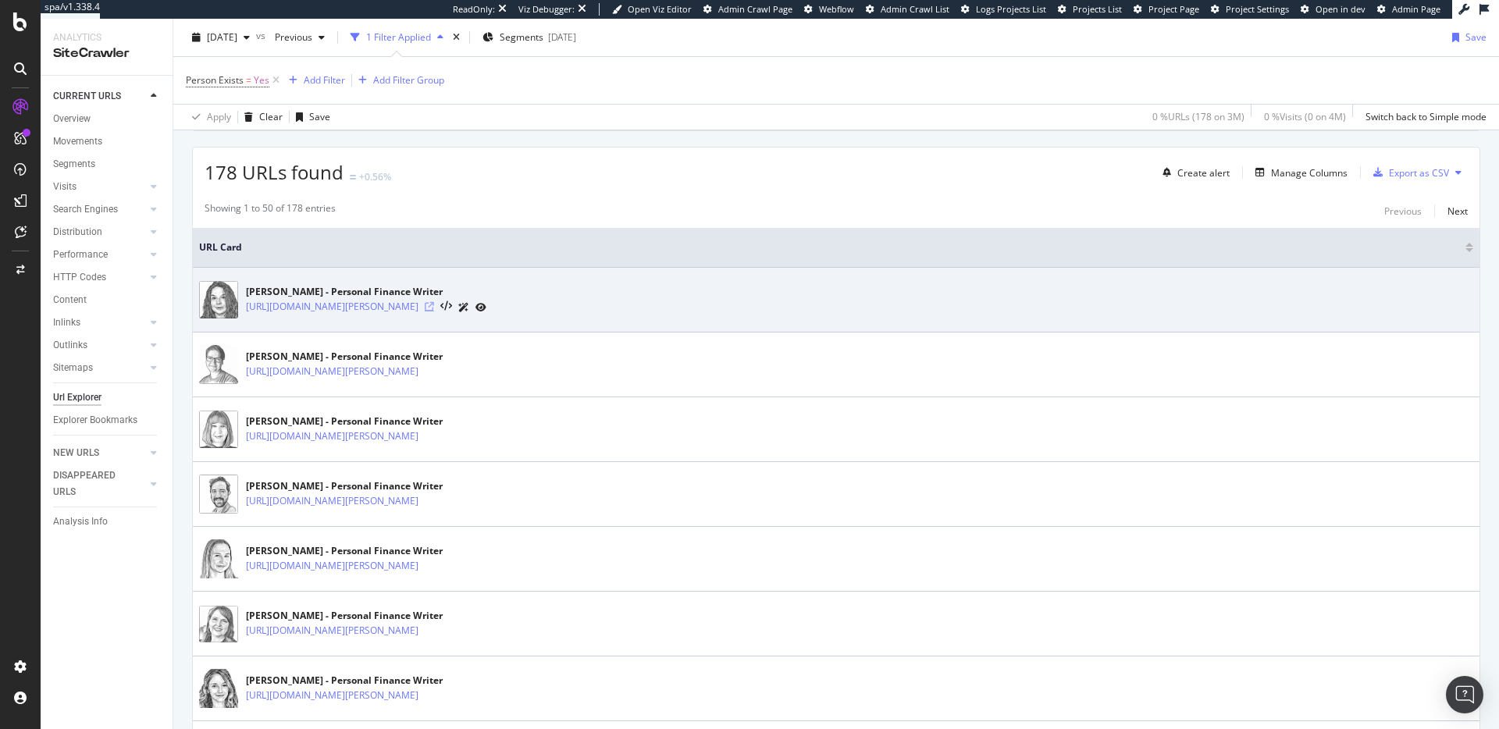
click at [434, 305] on icon at bounding box center [429, 306] width 9 height 9
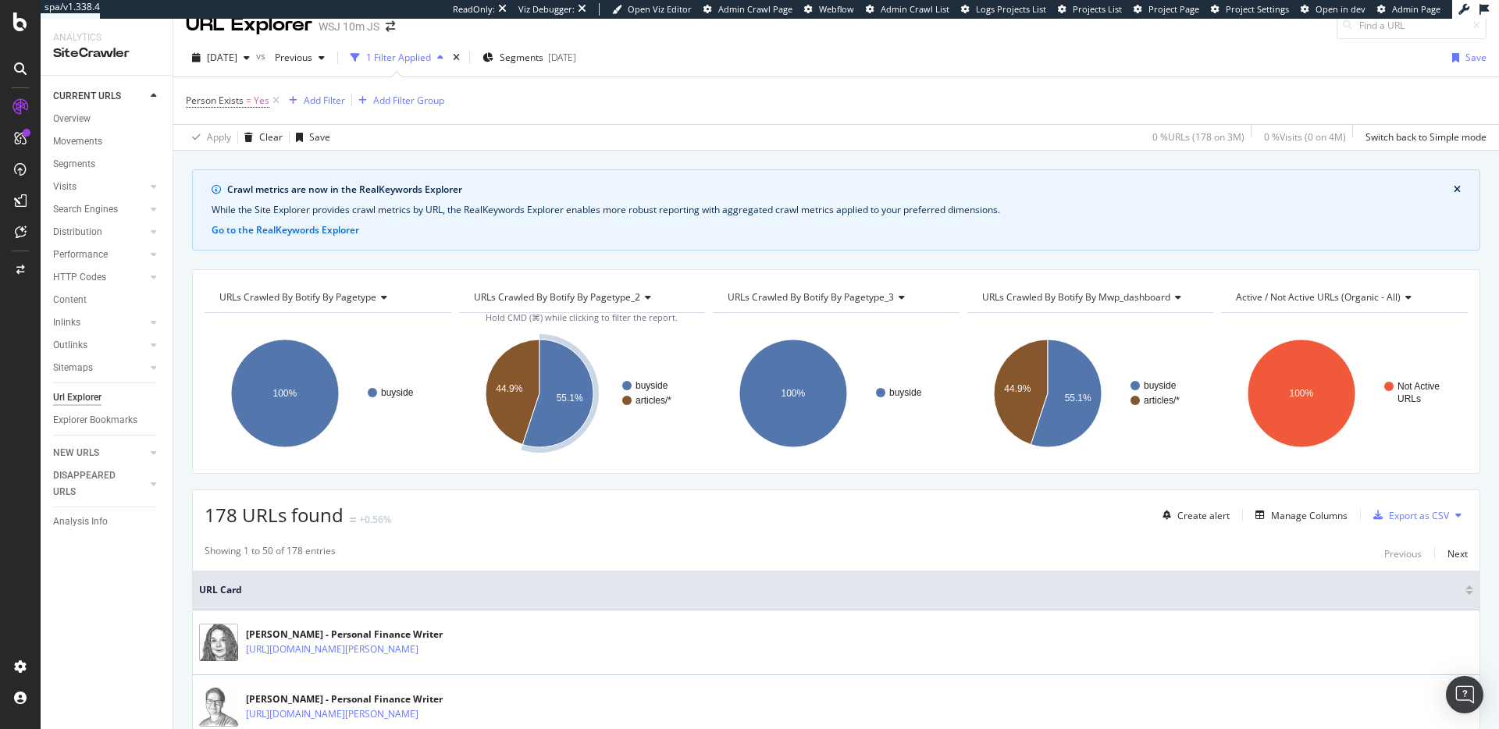
scroll to position [0, 0]
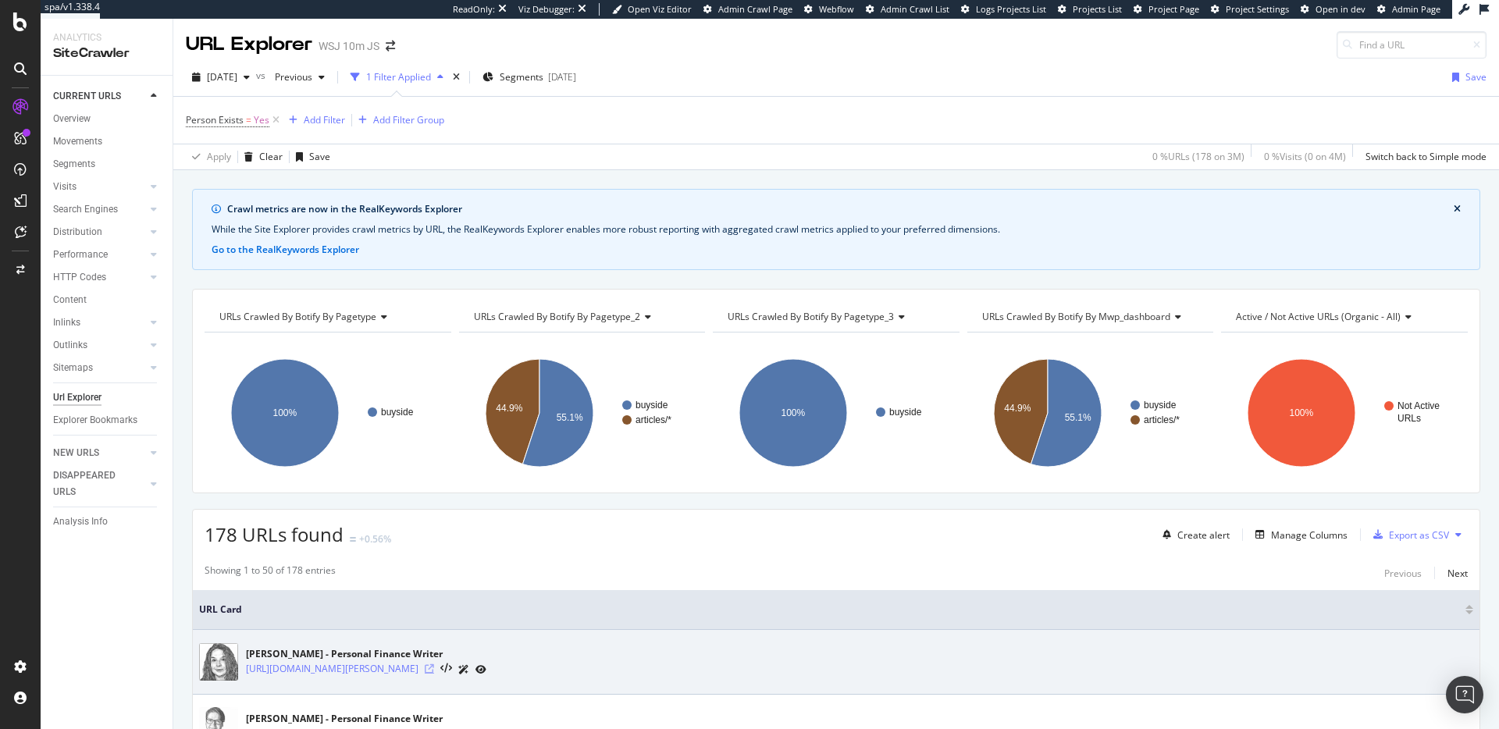
click at [434, 667] on icon at bounding box center [429, 668] width 9 height 9
